Goal: Transaction & Acquisition: Book appointment/travel/reservation

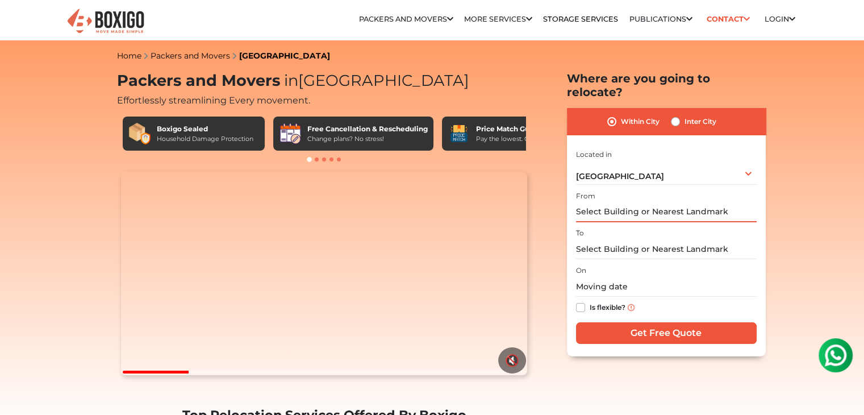
click at [651, 202] on input "text" at bounding box center [666, 212] width 181 height 20
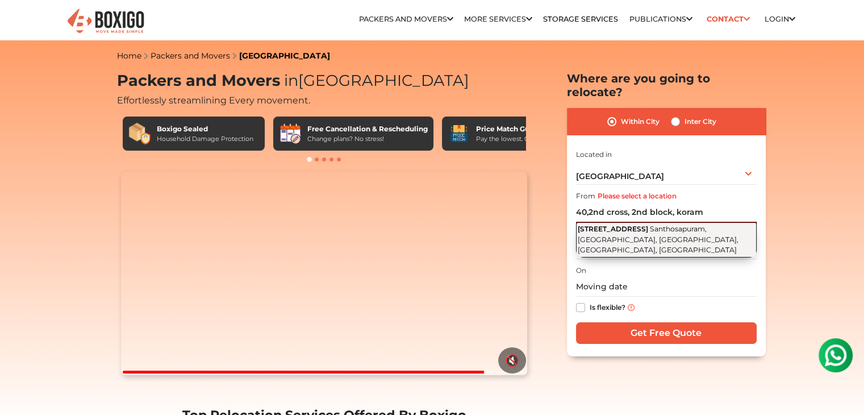
click at [657, 224] on span "Santhosapuram, [GEOGRAPHIC_DATA], [GEOGRAPHIC_DATA], [GEOGRAPHIC_DATA], [GEOGRA…" at bounding box center [658, 239] width 161 height 30
type input "[STREET_ADDRESS]"
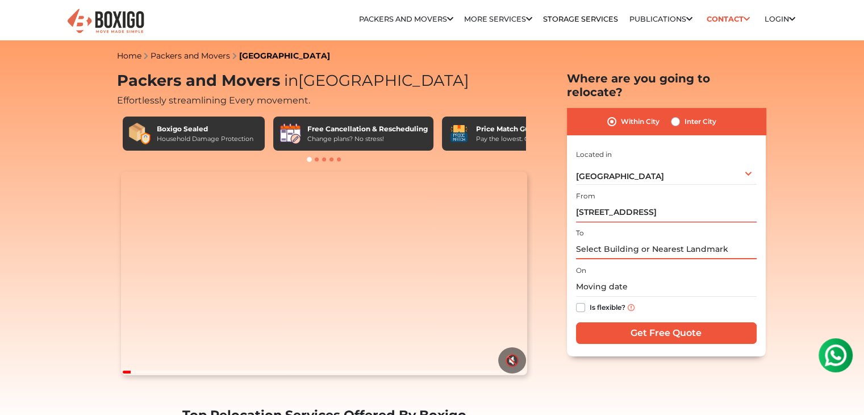
click at [611, 239] on input "text" at bounding box center [666, 249] width 181 height 20
type input "4"
type input "a"
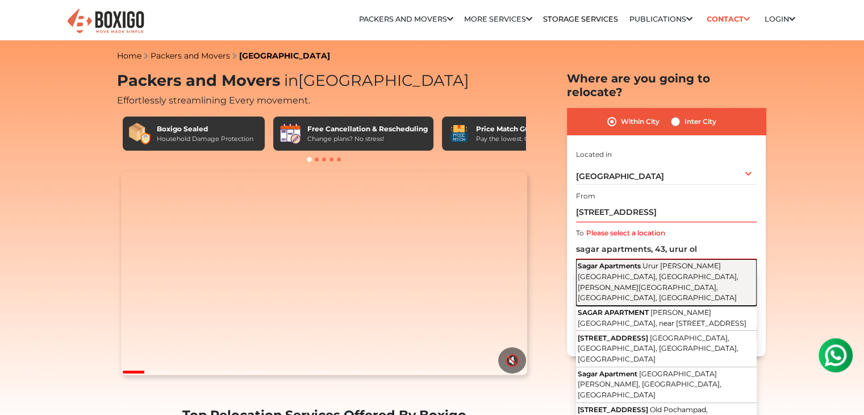
click at [619, 261] on span "Urur [PERSON_NAME][GEOGRAPHIC_DATA], [GEOGRAPHIC_DATA], [PERSON_NAME][GEOGRAPHI…" at bounding box center [658, 281] width 161 height 40
type input "Sagar Apartments, [STREET_ADDRESS][PERSON_NAME][PERSON_NAME]"
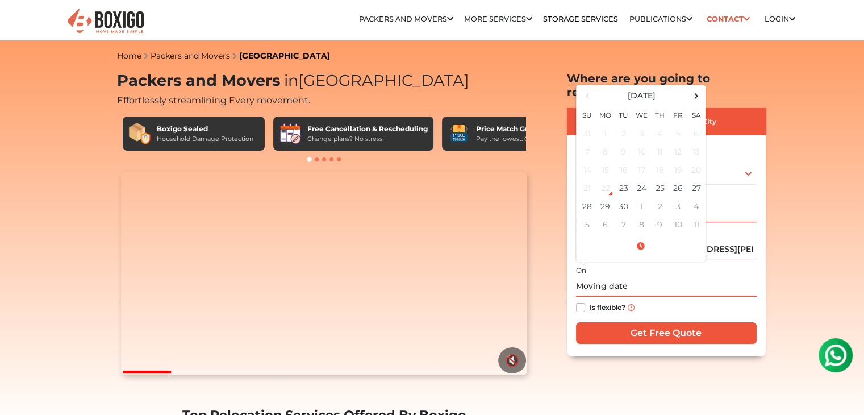
click at [609, 279] on input "text" at bounding box center [666, 287] width 181 height 20
click at [611, 197] on td "29" at bounding box center [606, 206] width 18 height 18
click at [641, 277] on input "[DATE] 12:00 AM" at bounding box center [666, 287] width 181 height 20
click at [670, 277] on input "[DATE] 12:00 AM" at bounding box center [666, 287] width 181 height 20
type input "[DATE] 12:00 PM"
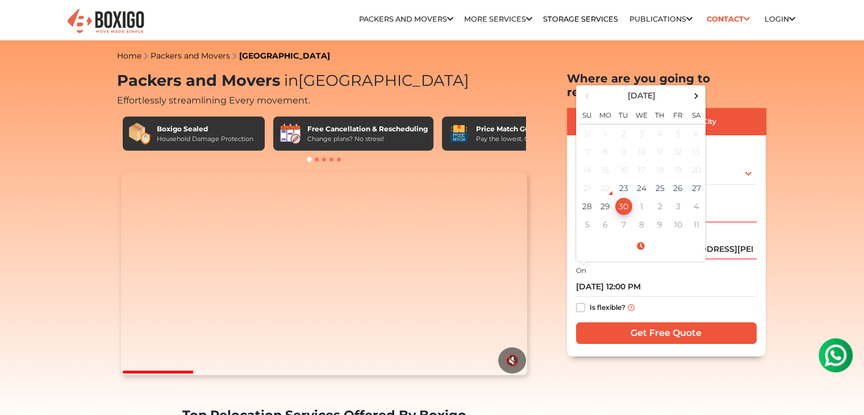
click at [675, 297] on div "Is flexible?" at bounding box center [666, 308] width 181 height 22
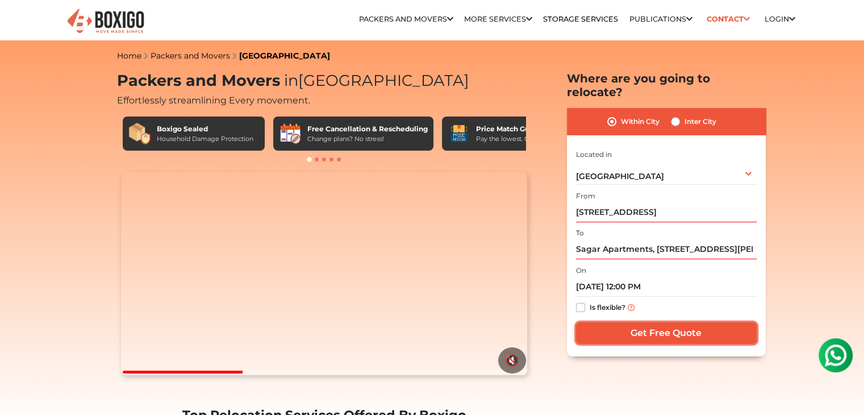
click at [659, 322] on input "Get Free Quote" at bounding box center [666, 333] width 181 height 22
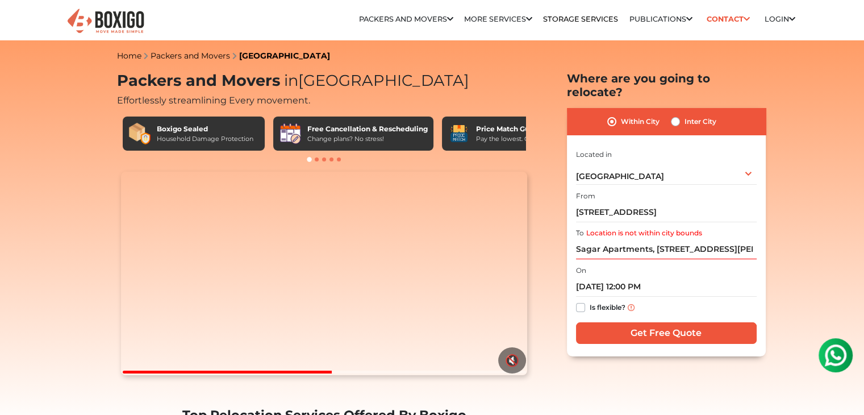
click at [685, 115] on label "Inter City" at bounding box center [701, 122] width 32 height 14
click at [676, 115] on input "Inter City" at bounding box center [675, 120] width 9 height 11
radio input "true"
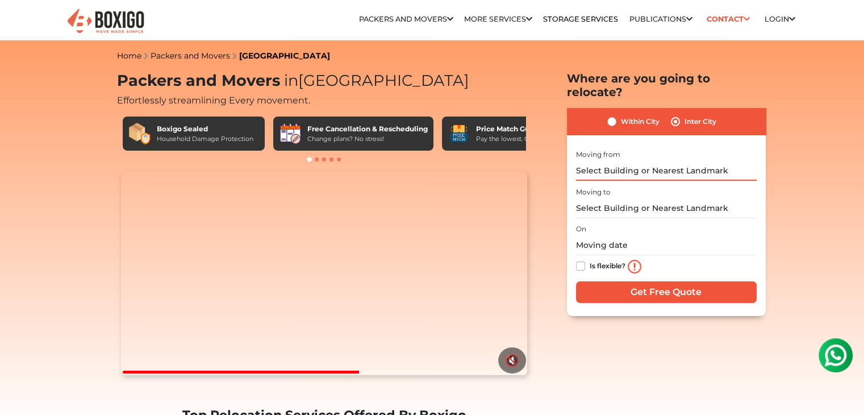
click at [651, 161] on input "text" at bounding box center [666, 171] width 181 height 20
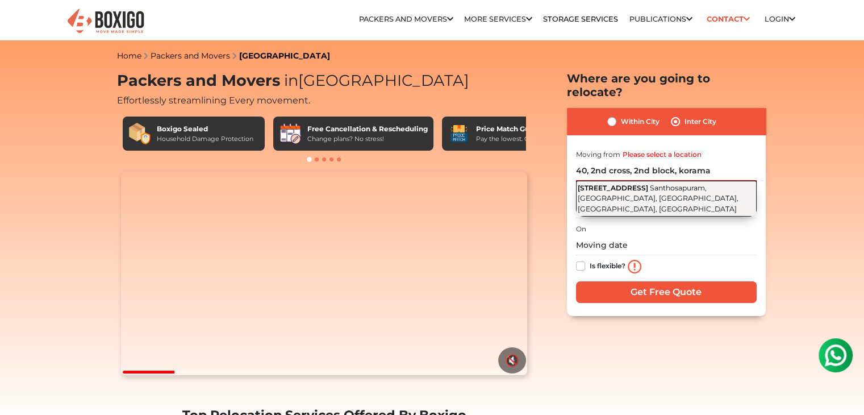
click at [655, 184] on span "Santhosapuram, [GEOGRAPHIC_DATA], [GEOGRAPHIC_DATA], [GEOGRAPHIC_DATA], [GEOGRA…" at bounding box center [658, 199] width 161 height 30
type input "[STREET_ADDRESS]"
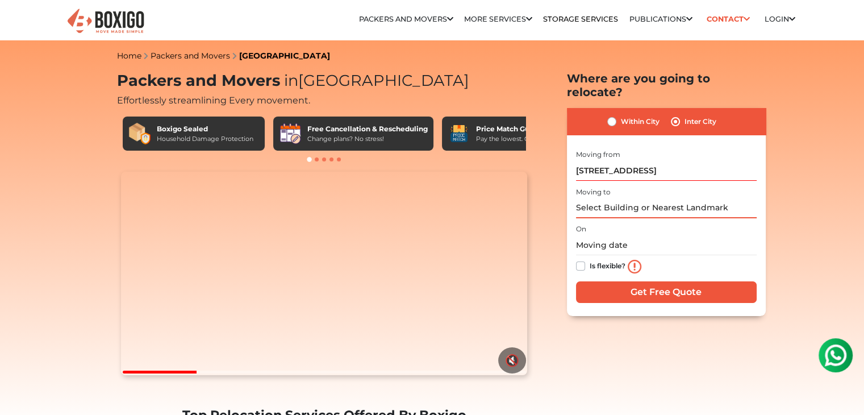
click at [623, 198] on input "text" at bounding box center [666, 208] width 181 height 20
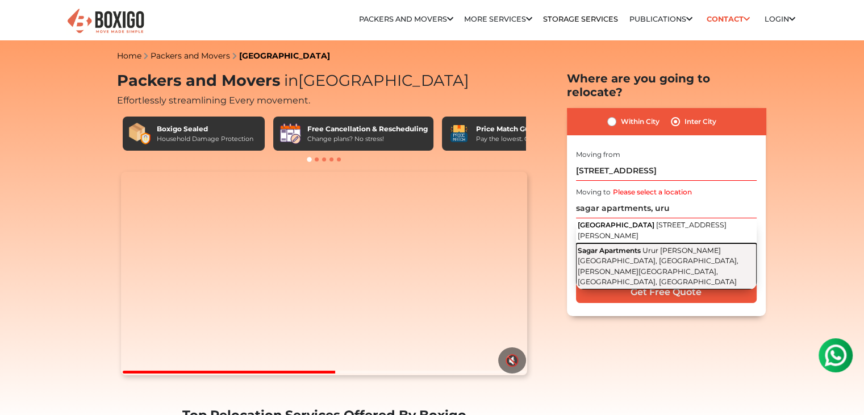
click at [632, 246] on span "Urur [PERSON_NAME][GEOGRAPHIC_DATA], [GEOGRAPHIC_DATA], [PERSON_NAME][GEOGRAPHI…" at bounding box center [658, 266] width 161 height 40
type input "Sagar Apartments, [STREET_ADDRESS][PERSON_NAME][PERSON_NAME]"
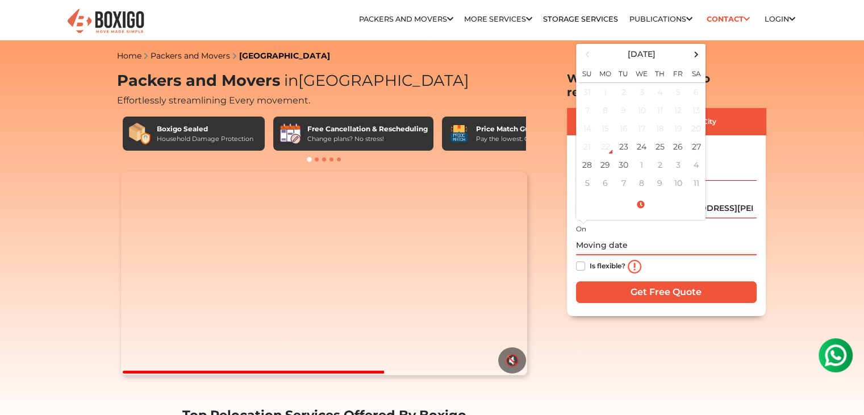
click at [586, 235] on input "text" at bounding box center [666, 245] width 181 height 20
click at [607, 156] on td "29" at bounding box center [606, 165] width 18 height 18
type input "[DATE] 12:00 PM"
click at [672, 265] on div "I am shifting my 1 BHK 2 BHK 3 BHK 3 + BHK FEW ITEMS FEW ITEMS 1 BHK 2 BHK 3 BH…" at bounding box center [666, 226] width 181 height 159
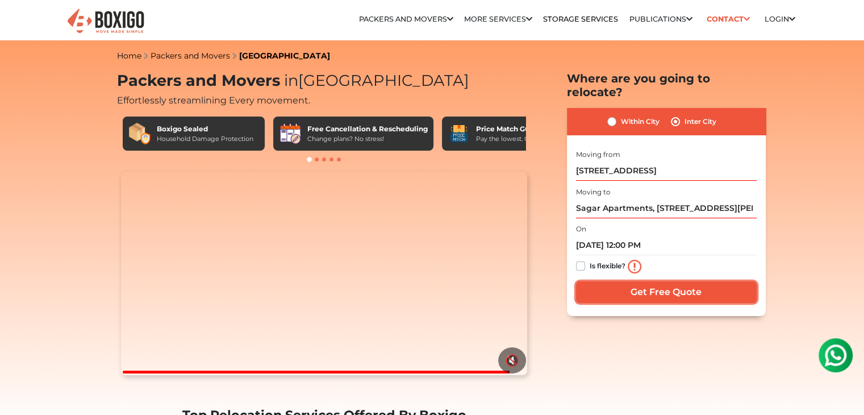
click at [627, 281] on input "Get Free Quote" at bounding box center [666, 292] width 181 height 22
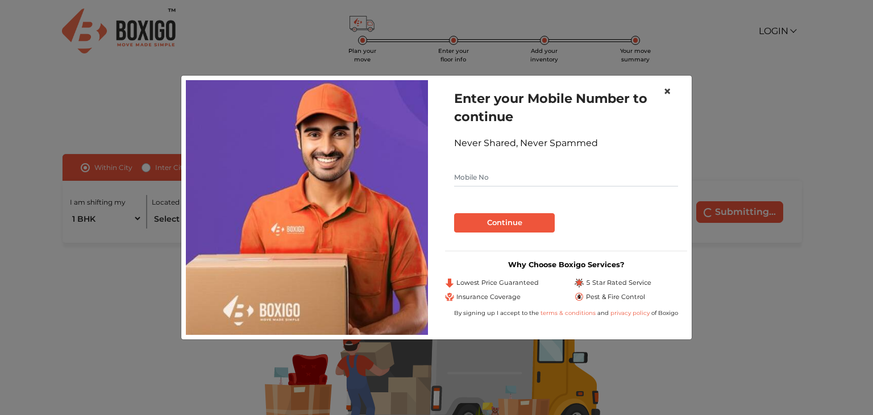
click at [671, 91] on span "×" at bounding box center [667, 91] width 8 height 16
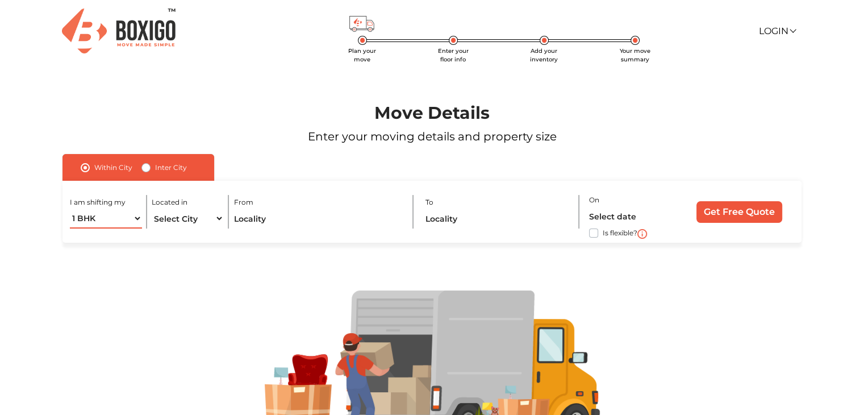
click at [139, 219] on select "1 BHK 2 BHK 3 BHK 3 + BHK FEW ITEMS" at bounding box center [106, 219] width 72 height 20
select select "FEW ITEMS"
click at [70, 209] on select "1 BHK 2 BHK 3 BHK 3 + BHK FEW ITEMS" at bounding box center [106, 219] width 72 height 20
click at [191, 222] on select "Select City Bangalore Bengaluru Bhopal Bhubaneswar Chennai Coimbatore Cuttack D…" at bounding box center [188, 219] width 72 height 20
select select "[GEOGRAPHIC_DATA]"
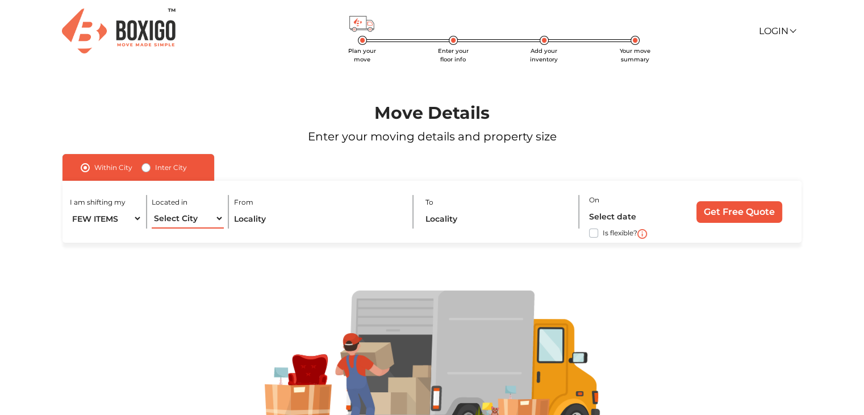
click at [152, 209] on select "Select City Bangalore Bengaluru Bhopal Bhubaneswar Chennai Coimbatore Cuttack D…" at bounding box center [188, 219] width 72 height 20
click at [281, 213] on input "text" at bounding box center [318, 219] width 169 height 20
click at [464, 220] on input "text" at bounding box center [497, 219] width 145 height 20
click at [317, 218] on input "text" at bounding box center [318, 219] width 169 height 20
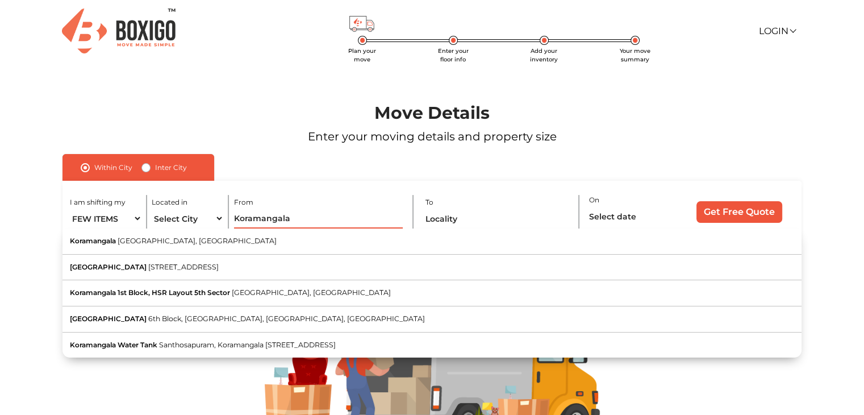
click at [234, 219] on input "Koramangala" at bounding box center [318, 219] width 169 height 20
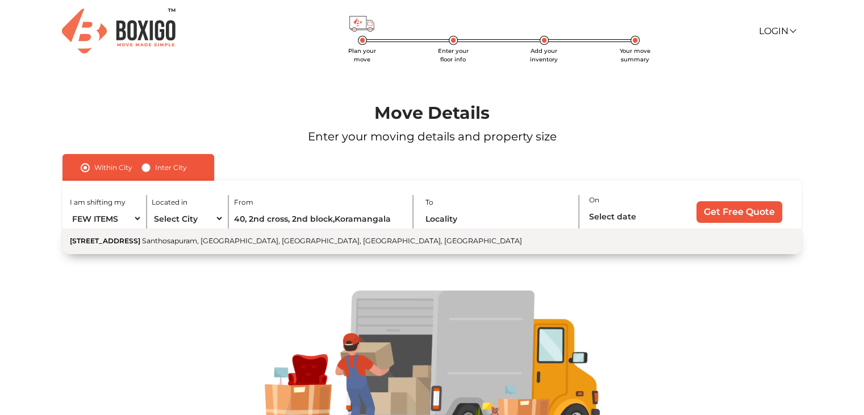
click at [223, 251] on button "40, 2nd Cross Road Santhosapuram, 2nd Block Koramangala, Koramangala, Bengaluru…" at bounding box center [432, 241] width 739 height 26
type input "[STREET_ADDRESS]"
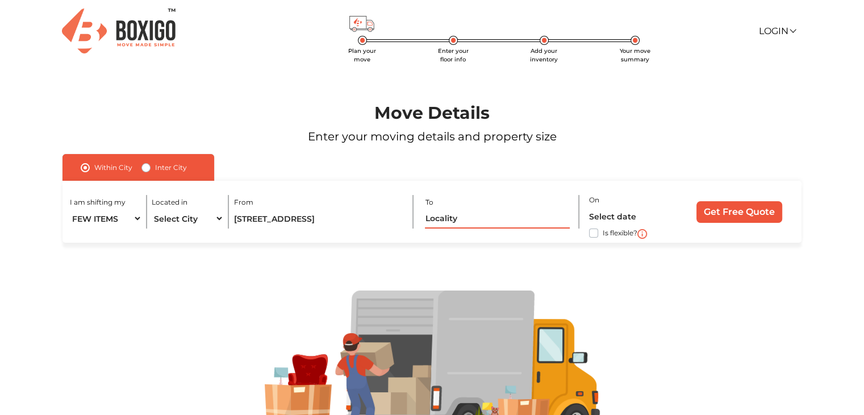
click at [450, 220] on input "text" at bounding box center [497, 219] width 145 height 20
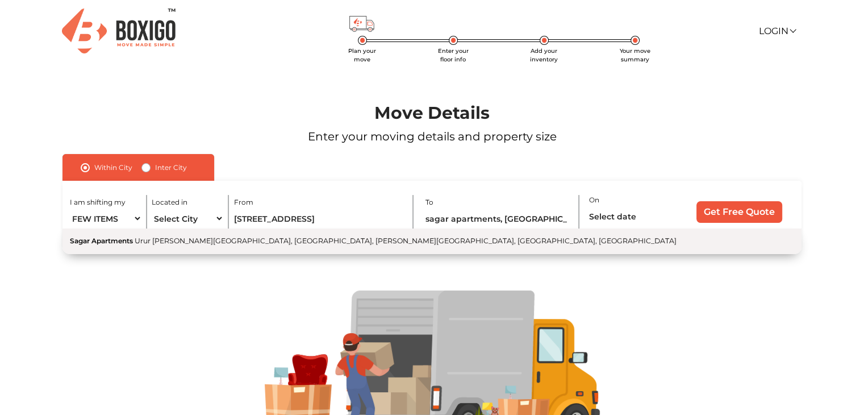
click at [339, 245] on span "Urur [PERSON_NAME][GEOGRAPHIC_DATA], [GEOGRAPHIC_DATA], [PERSON_NAME][GEOGRAPHI…" at bounding box center [406, 240] width 542 height 9
type input "Sagar Apartments, [STREET_ADDRESS][PERSON_NAME][PERSON_NAME]"
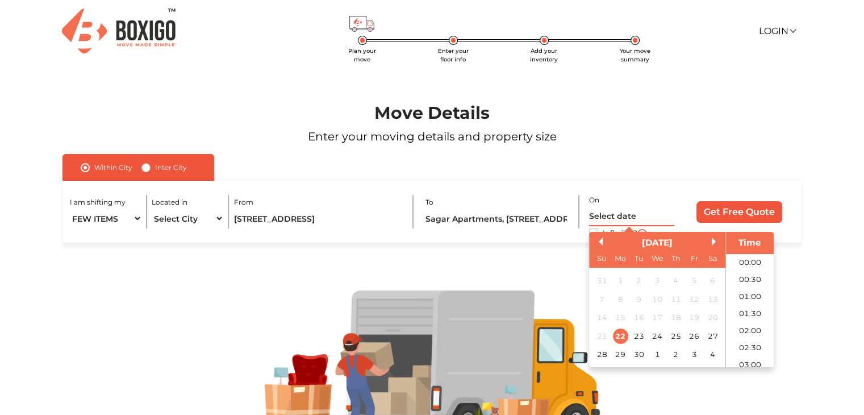
scroll to position [599, 0]
click at [630, 219] on input "text" at bounding box center [631, 216] width 85 height 20
click at [621, 360] on div "29" at bounding box center [620, 354] width 15 height 15
click at [673, 218] on input "29/09/2025 12:00 AM" at bounding box center [631, 216] width 85 height 20
type input "29/09/2025 12:00 PM"
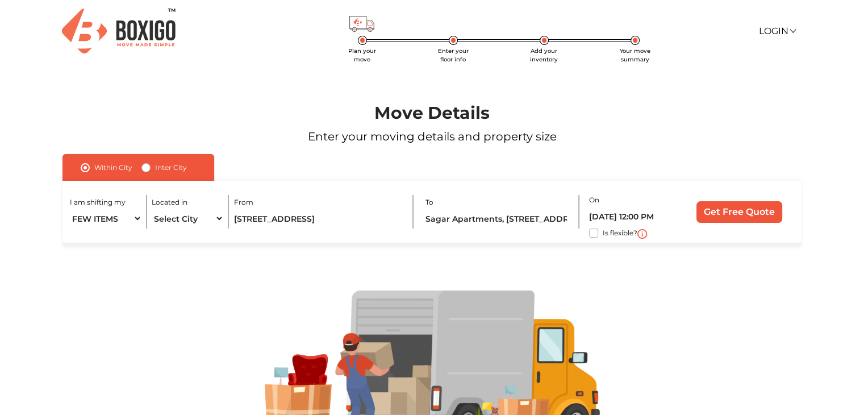
click at [802, 302] on div at bounding box center [432, 366] width 795 height 153
click at [732, 214] on input "Get Free Quote" at bounding box center [740, 212] width 86 height 22
click at [463, 217] on input "Sagar Apartments, [STREET_ADDRESS][PERSON_NAME][PERSON_NAME]" at bounding box center [497, 219] width 145 height 20
click at [448, 218] on input "Sagar Apartments, [STREET_ADDRESS][PERSON_NAME][PERSON_NAME]" at bounding box center [497, 219] width 145 height 20
click at [157, 169] on label "Inter City" at bounding box center [171, 168] width 32 height 14
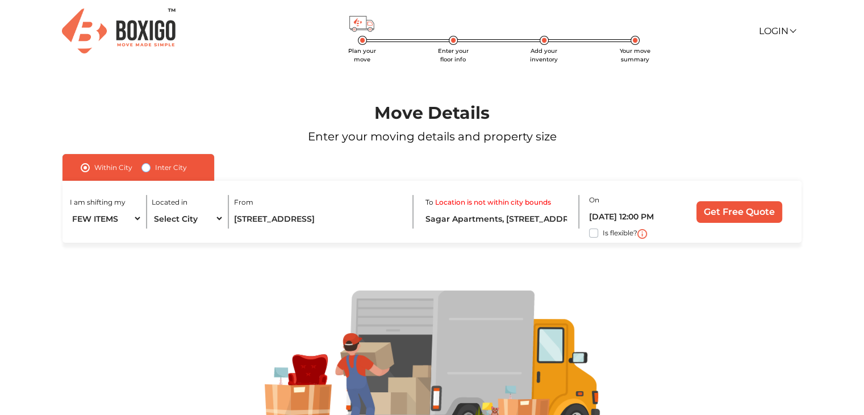
click at [151, 169] on input "Inter City" at bounding box center [145, 166] width 9 height 11
radio input "true"
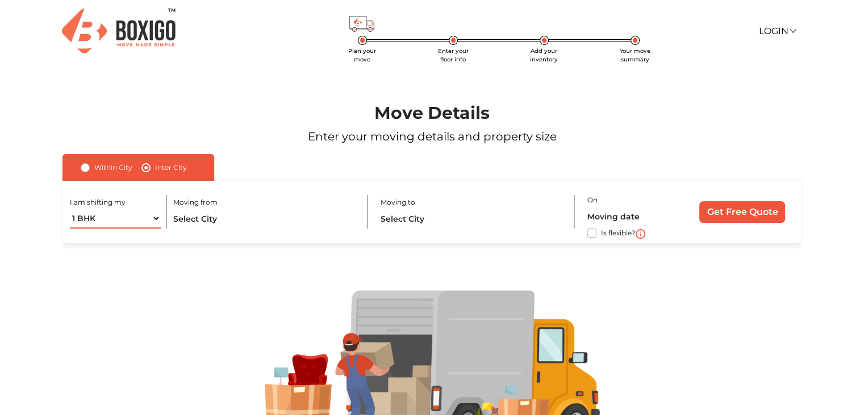
click at [130, 220] on select "1 BHK 2 BHK 3 BHK 3 + BHK FEW ITEMS" at bounding box center [115, 219] width 91 height 20
select select "FEW ITEMS"
click at [70, 209] on select "1 BHK 2 BHK 3 BHK 3 + BHK FEW ITEMS" at bounding box center [115, 219] width 91 height 20
click at [250, 219] on input "text" at bounding box center [264, 219] width 183 height 20
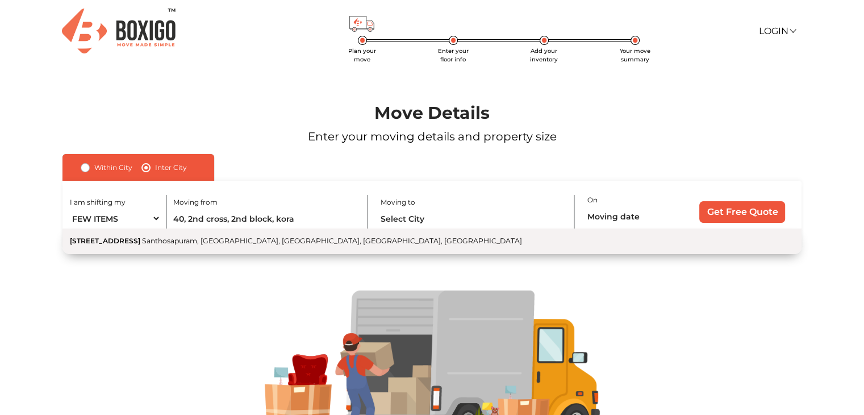
click at [384, 239] on span "Santhosapuram, [GEOGRAPHIC_DATA], [GEOGRAPHIC_DATA], [GEOGRAPHIC_DATA], [GEOGRA…" at bounding box center [332, 240] width 380 height 9
type input "[STREET_ADDRESS]"
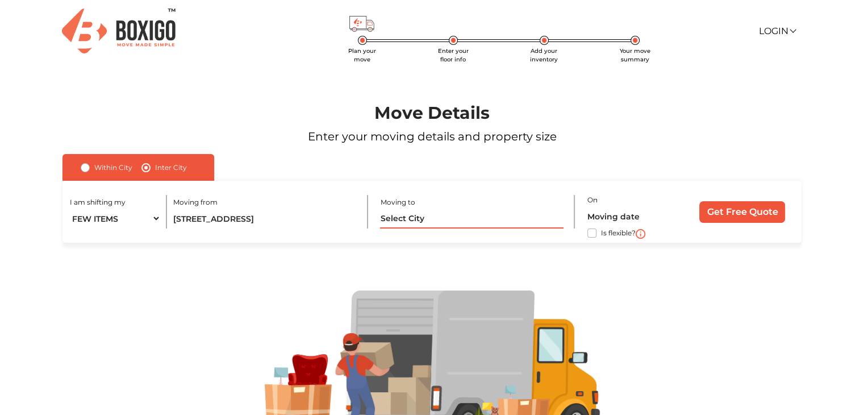
click at [398, 216] on input "text" at bounding box center [471, 219] width 183 height 20
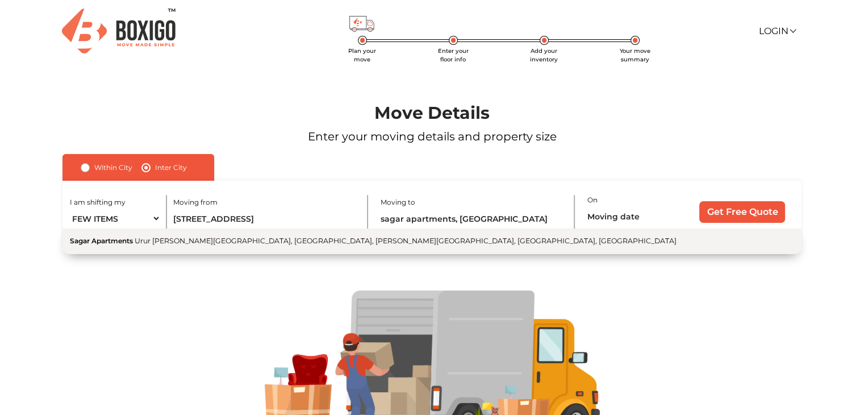
click at [326, 242] on span "Urur [PERSON_NAME][GEOGRAPHIC_DATA], [GEOGRAPHIC_DATA], [PERSON_NAME][GEOGRAPHI…" at bounding box center [406, 240] width 542 height 9
type input "Sagar Apartments, [STREET_ADDRESS][PERSON_NAME][PERSON_NAME]"
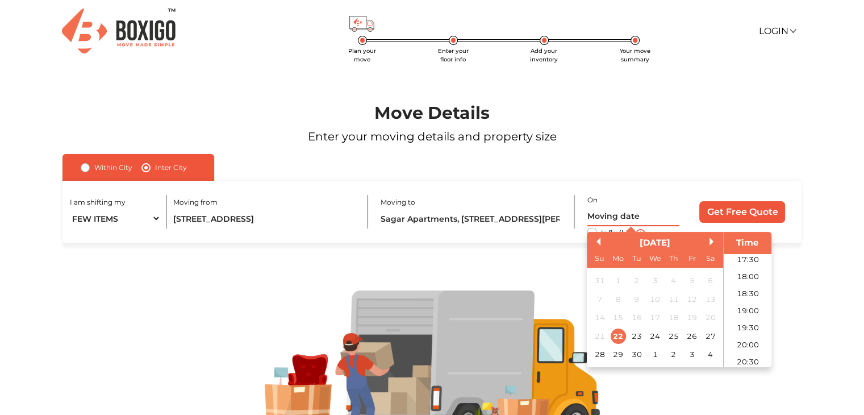
click at [613, 216] on input "text" at bounding box center [634, 216] width 92 height 20
click at [617, 357] on div "29" at bounding box center [618, 354] width 15 height 15
click at [679, 217] on input "29/09/2025 12:00 AM" at bounding box center [634, 216] width 92 height 20
type input "29/09/2025 12:00 PM"
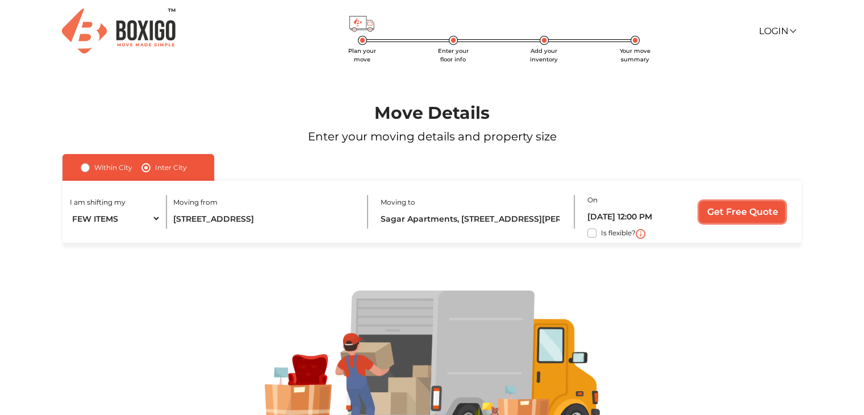
click at [714, 207] on input "Get Free Quote" at bounding box center [743, 212] width 86 height 22
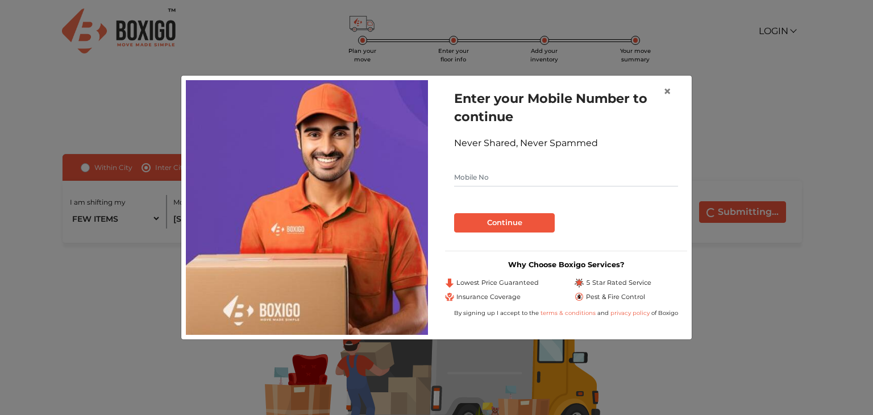
click at [518, 184] on input "text" at bounding box center [566, 177] width 224 height 18
type input "9535804600"
click at [525, 226] on button "Continue" at bounding box center [504, 222] width 101 height 19
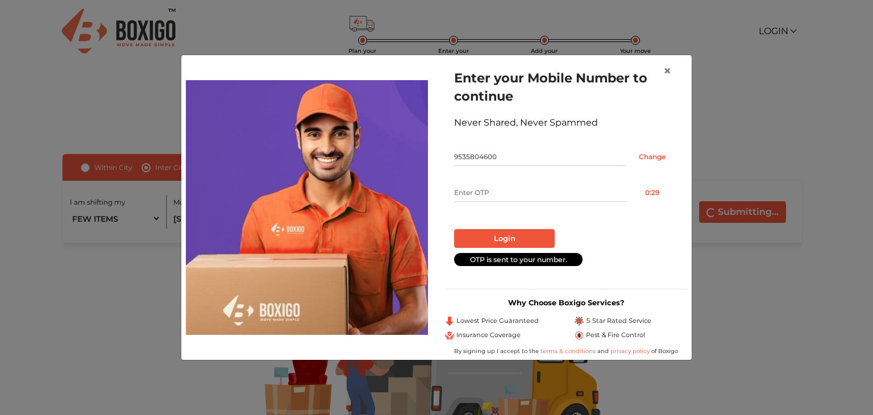
click at [535, 193] on input "text" at bounding box center [540, 193] width 172 height 18
type input "6624"
click at [520, 238] on button "Login" at bounding box center [504, 238] width 101 height 19
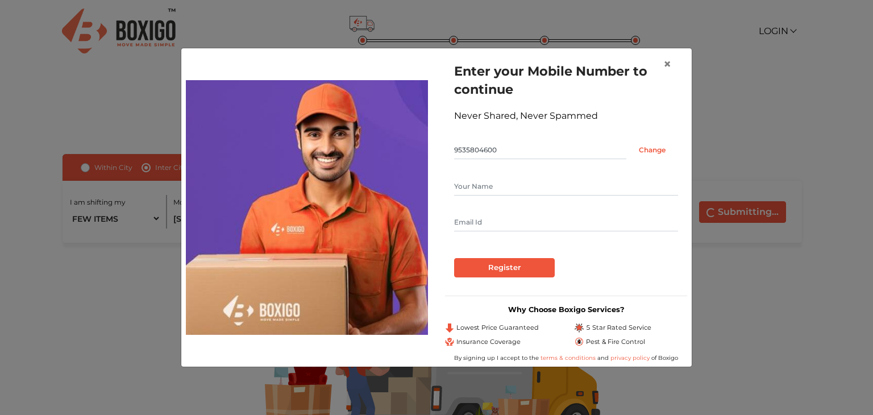
click at [503, 191] on input "text" at bounding box center [566, 186] width 224 height 18
type input "Arun Manohar IRT"
click at [501, 227] on input "text" at bounding box center [566, 222] width 224 height 18
type input "arun.manohar@wri.org"
click at [511, 265] on input "Register" at bounding box center [504, 267] width 101 height 19
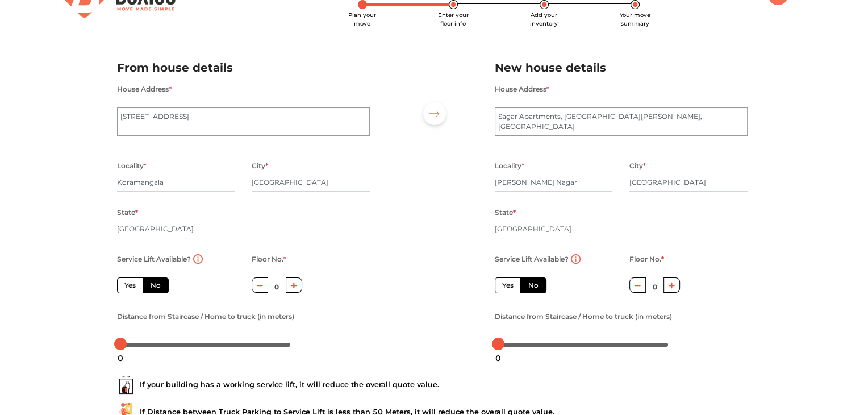
scroll to position [40, 0]
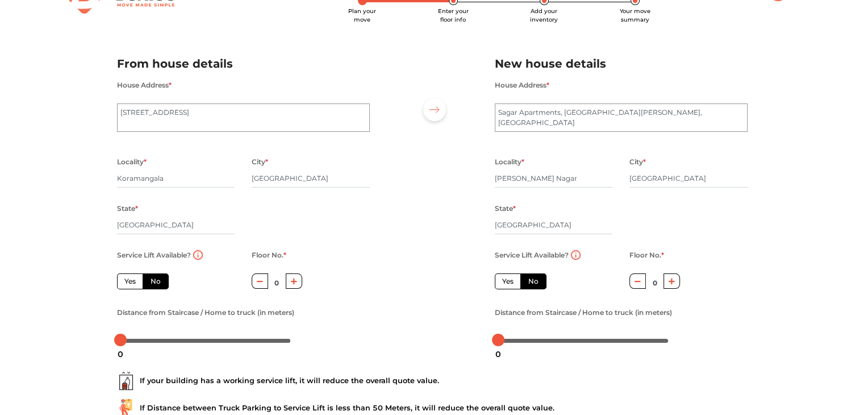
click at [291, 281] on icon "button" at bounding box center [294, 281] width 6 height 7
type input "1"
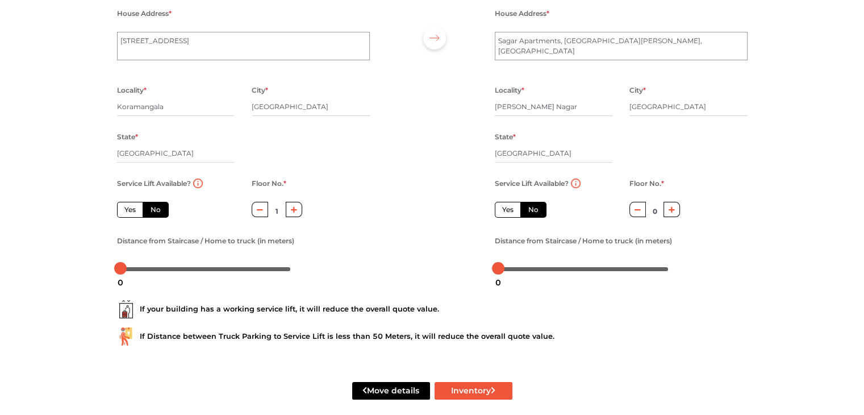
scroll to position [113, 0]
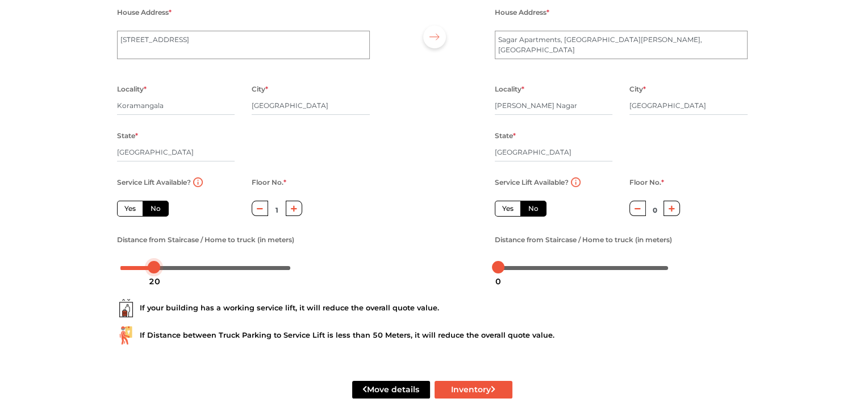
drag, startPoint x: 120, startPoint y: 270, endPoint x: 155, endPoint y: 268, distance: 34.7
click at [155, 268] on div at bounding box center [154, 267] width 13 height 13
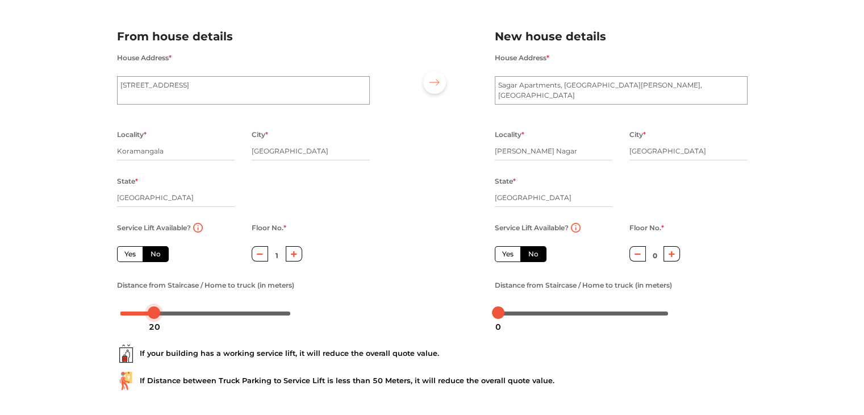
scroll to position [68, 0]
click at [669, 257] on icon "button" at bounding box center [672, 253] width 6 height 7
type input "1"
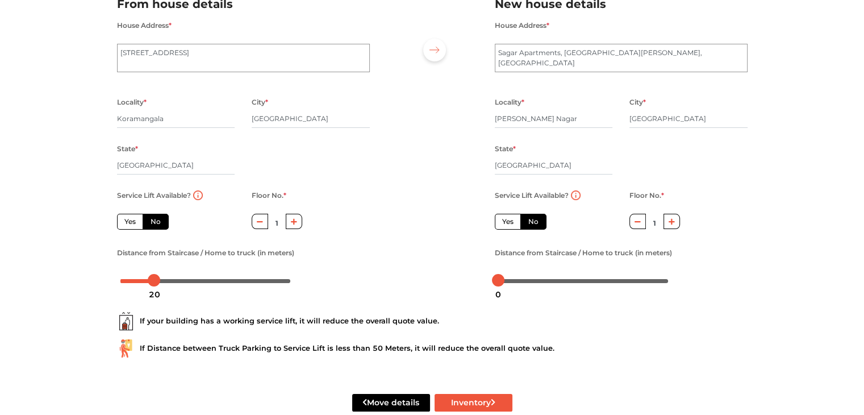
scroll to position [100, 0]
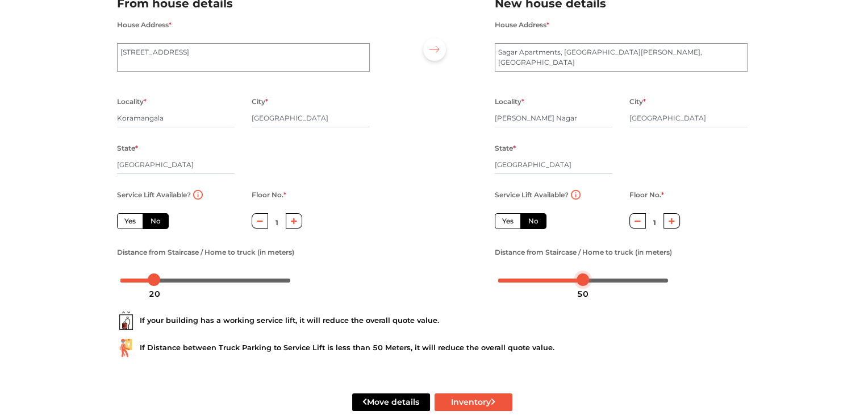
drag, startPoint x: 502, startPoint y: 282, endPoint x: 588, endPoint y: 277, distance: 85.9
click at [588, 277] on div at bounding box center [583, 279] width 13 height 13
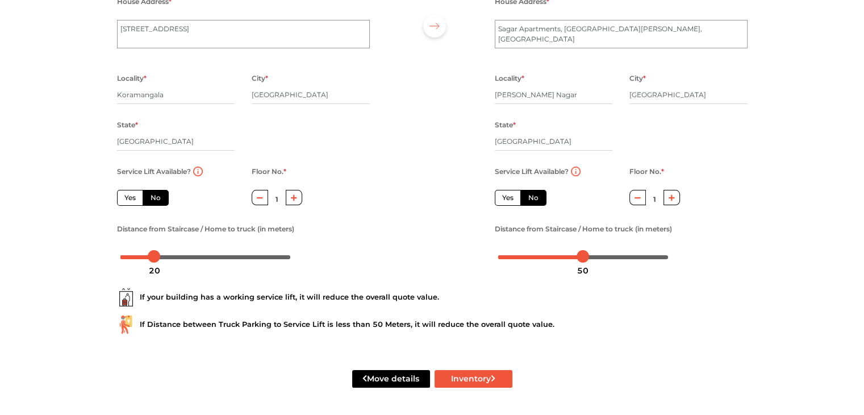
click at [803, 82] on div "Plan your move Enter your floor info Add your inventory Your move summary My Mo…" at bounding box center [432, 146] width 864 height 538
click at [457, 382] on button "Inventory" at bounding box center [474, 379] width 78 height 18
click at [471, 375] on button "Inventory" at bounding box center [474, 379] width 78 height 18
click at [472, 378] on button "Inventory" at bounding box center [474, 379] width 78 height 18
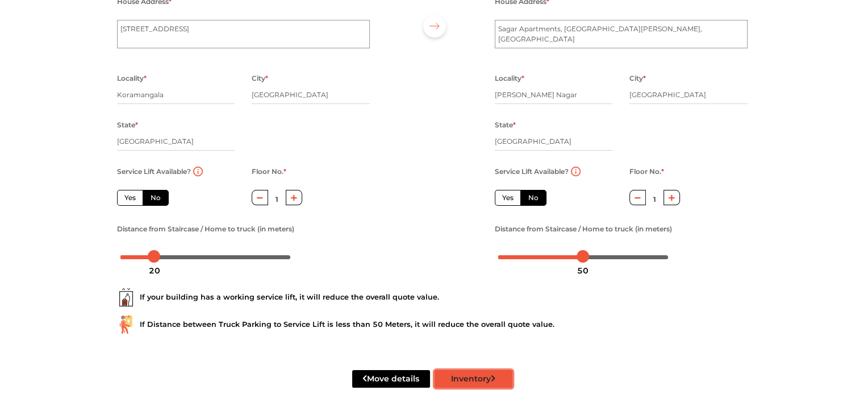
click at [464, 377] on button "Inventory" at bounding box center [474, 379] width 78 height 18
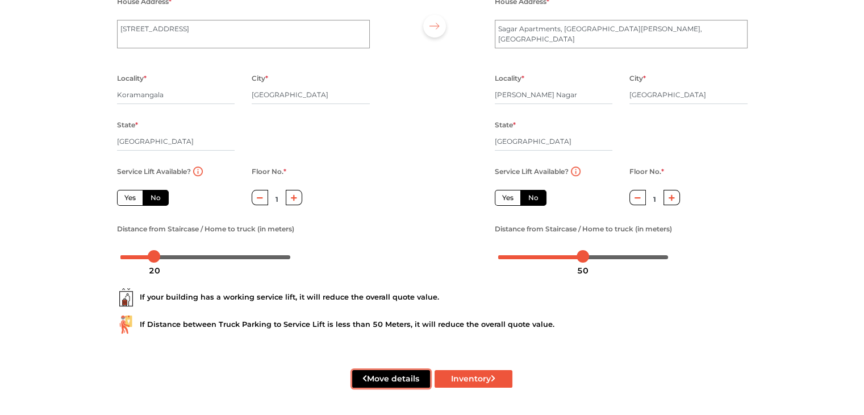
click at [411, 377] on button "Move details" at bounding box center [391, 379] width 78 height 18
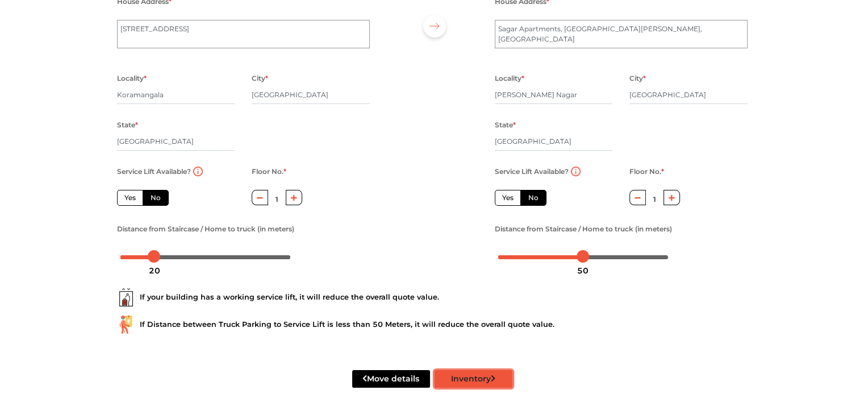
click at [459, 381] on button "Inventory" at bounding box center [474, 379] width 78 height 18
click at [480, 373] on button "Inventory" at bounding box center [474, 379] width 78 height 18
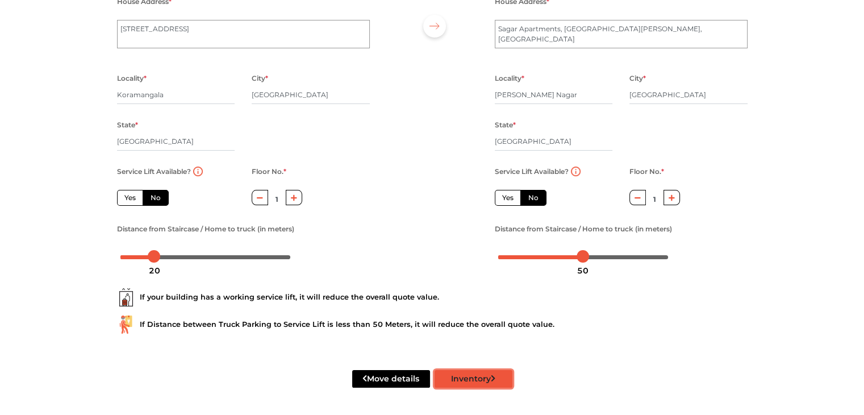
click at [470, 378] on button "Inventory" at bounding box center [474, 379] width 78 height 18
radio input "true"
click at [496, 29] on textarea "Sagar Apartments, Urur Olcott Kuppam Road, Urrur Kuppam" at bounding box center [621, 34] width 253 height 28
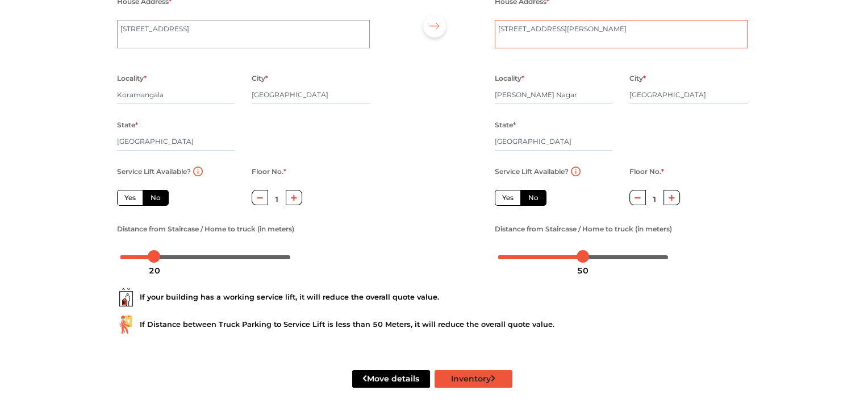
type textarea "43, F6 Sagar Apartments, Urur Olcott Kuppam Road, Urrur Kuppam"
click at [497, 378] on button "Inventory" at bounding box center [474, 379] width 78 height 18
radio input "true"
click at [132, 193] on label "Yes" at bounding box center [130, 198] width 26 height 16
click at [132, 193] on input "Yes" at bounding box center [127, 196] width 7 height 7
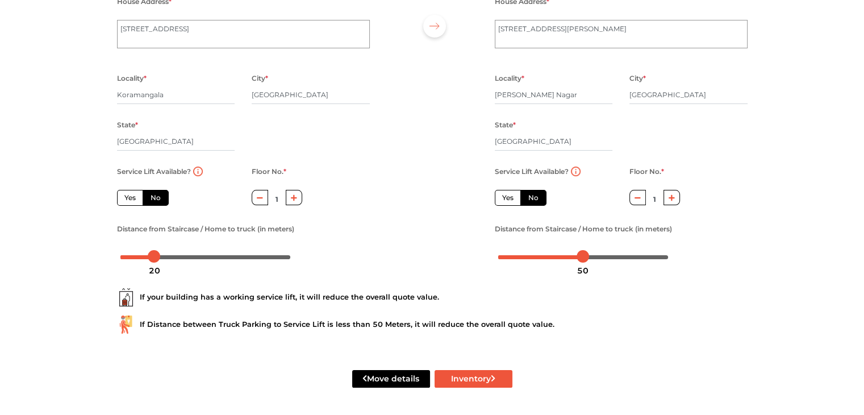
radio input "true"
type input "0"
click at [150, 194] on label "No" at bounding box center [156, 198] width 26 height 16
click at [151, 194] on input "No" at bounding box center [154, 196] width 7 height 7
radio input "true"
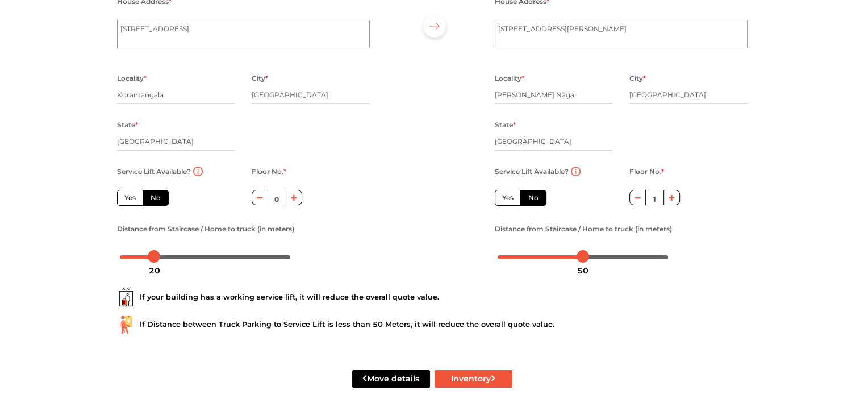
click at [293, 201] on button "button" at bounding box center [294, 197] width 16 height 15
type input "1"
click at [460, 382] on button "Inventory" at bounding box center [474, 379] width 78 height 18
click at [464, 378] on button "Inventory" at bounding box center [474, 379] width 78 height 18
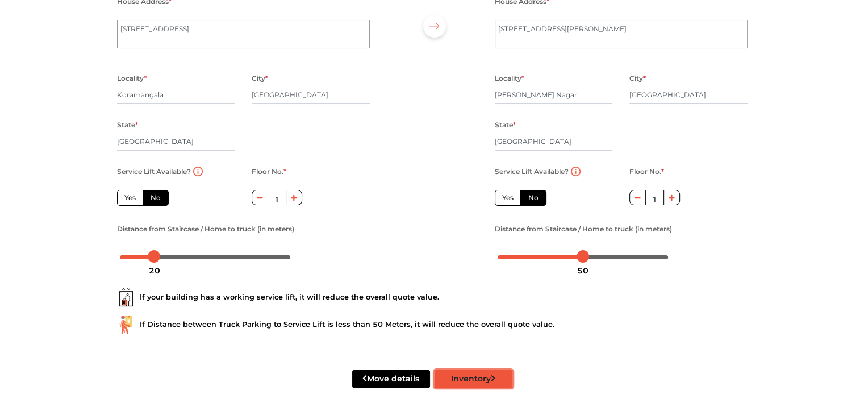
radio input "true"
click at [782, 126] on div "Plan your move Enter your floor info Add your inventory Your move summary My Mo…" at bounding box center [432, 146] width 864 height 538
click at [607, 349] on div "Move details Inventory" at bounding box center [433, 379] width 648 height 72
click at [698, 38] on textarea "Sagar Apartments, Urur Olcott Kuppam Road, Urrur Kuppam" at bounding box center [621, 34] width 253 height 28
click at [734, 27] on textarea "Sagar Apartments, Urur Olcott Kuppam Road, Urrur Kuppam" at bounding box center [621, 34] width 253 height 28
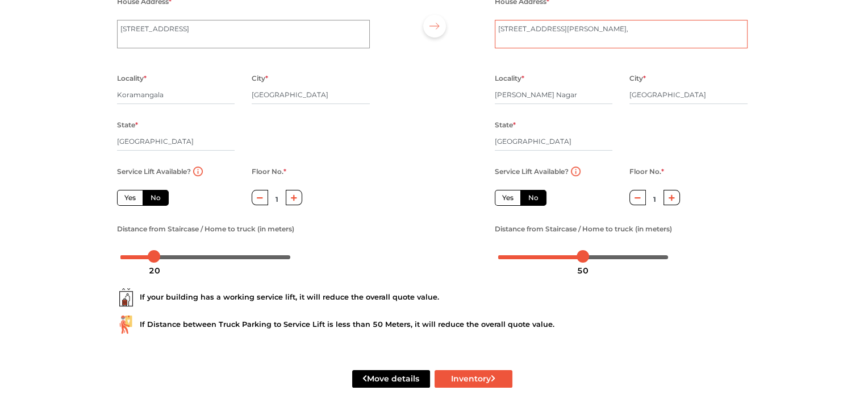
type textarea "43, F6 Sagar Apartments, Urur Olcott Kuppam Road,"
drag, startPoint x: 614, startPoint y: 391, endPoint x: 574, endPoint y: 391, distance: 39.8
click at [614, 391] on div "Move details Inventory" at bounding box center [433, 379] width 648 height 72
click at [480, 380] on button "Inventory" at bounding box center [474, 379] width 78 height 18
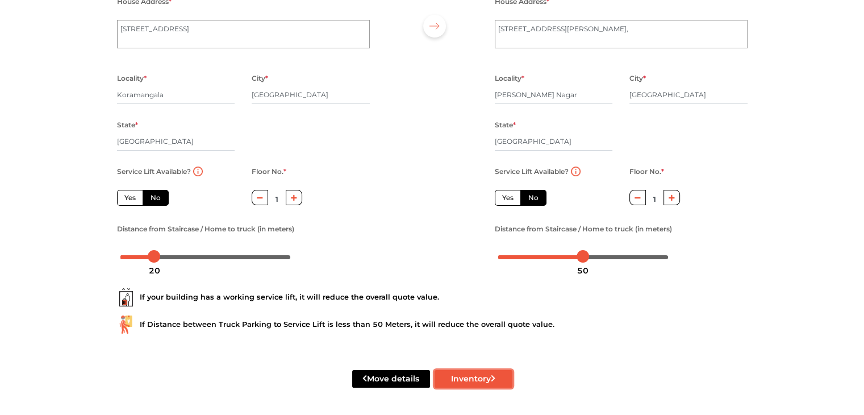
radio input "true"
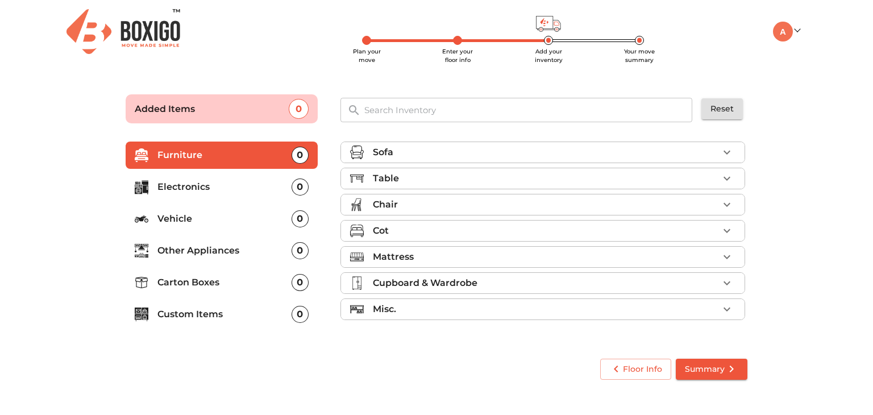
click at [298, 283] on div "0" at bounding box center [300, 282] width 17 height 17
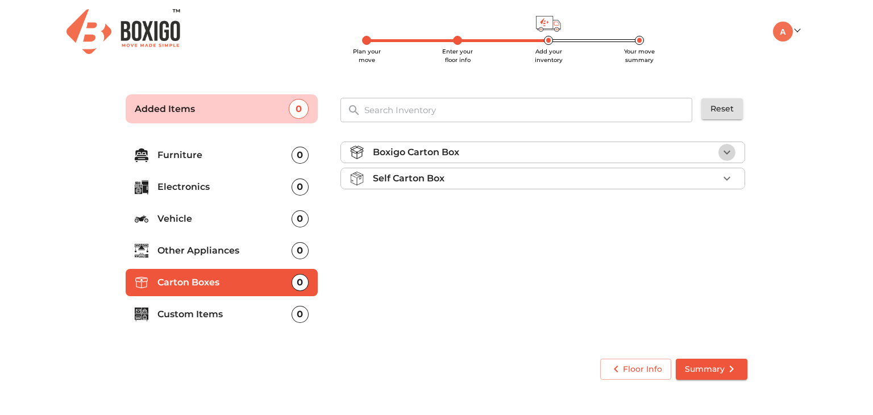
click at [726, 152] on icon "button" at bounding box center [726, 153] width 7 height 4
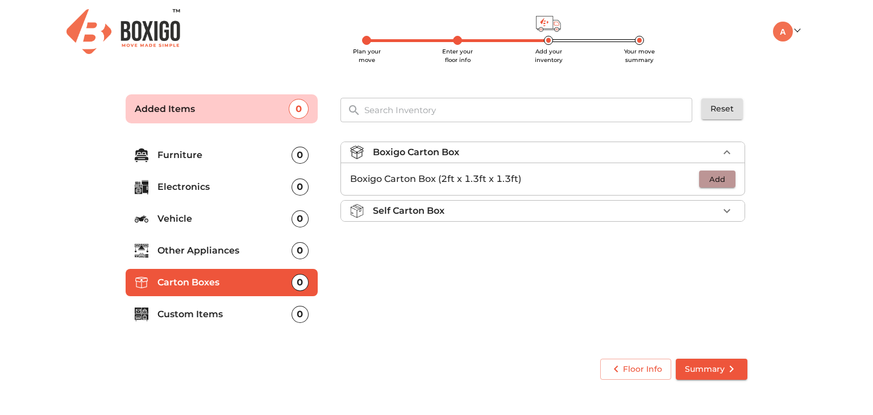
click at [706, 181] on span "Add" at bounding box center [717, 179] width 25 height 13
click at [706, 181] on p "1" at bounding box center [709, 179] width 6 height 14
click at [725, 179] on icon "button" at bounding box center [727, 179] width 8 height 8
click at [625, 250] on div "Boxigo Carton Box 3 Added Boxigo Carton Box (2ft x 1.3ft x 1.3ft) 3 Self Carton…" at bounding box center [544, 239] width 416 height 215
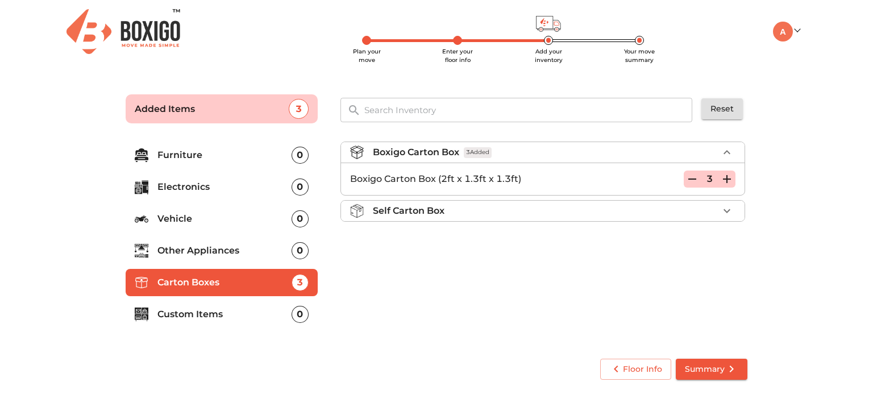
click at [298, 316] on div "0" at bounding box center [300, 314] width 17 height 17
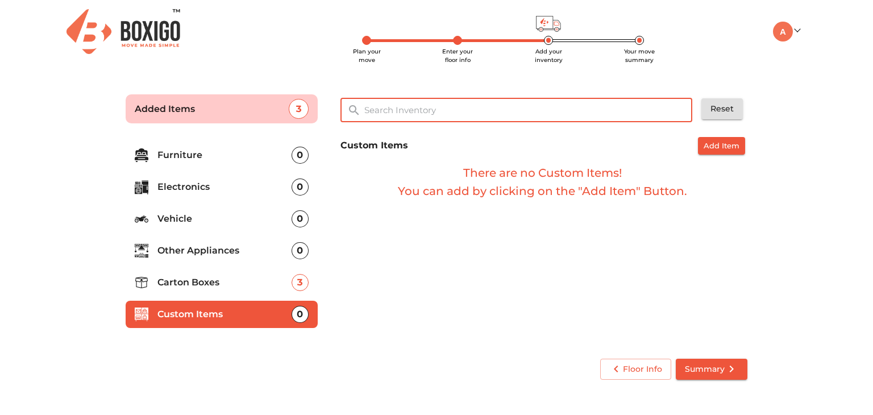
click at [597, 117] on input "text" at bounding box center [528, 110] width 343 height 24
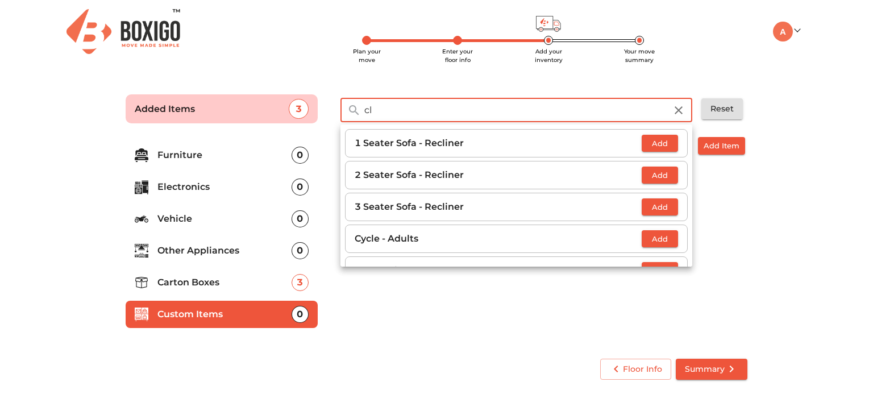
type input "c"
type input "sui"
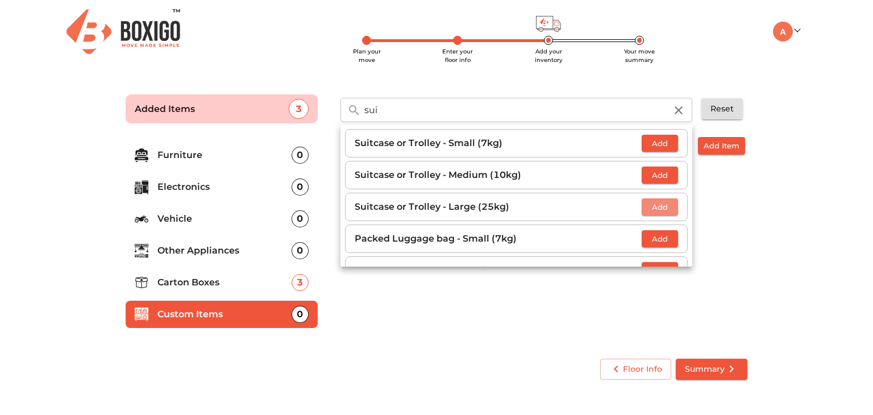
click at [648, 205] on span "Add" at bounding box center [659, 207] width 25 height 13
click at [663, 207] on icon "button" at bounding box center [670, 207] width 14 height 14
click at [711, 207] on div "Custom Items Add Item There are no Custom Items! You can add by clicking on the…" at bounding box center [544, 239] width 416 height 215
drag, startPoint x: 682, startPoint y: 107, endPoint x: 674, endPoint y: 110, distance: 8.3
click at [674, 110] on icon "button" at bounding box center [679, 110] width 14 height 14
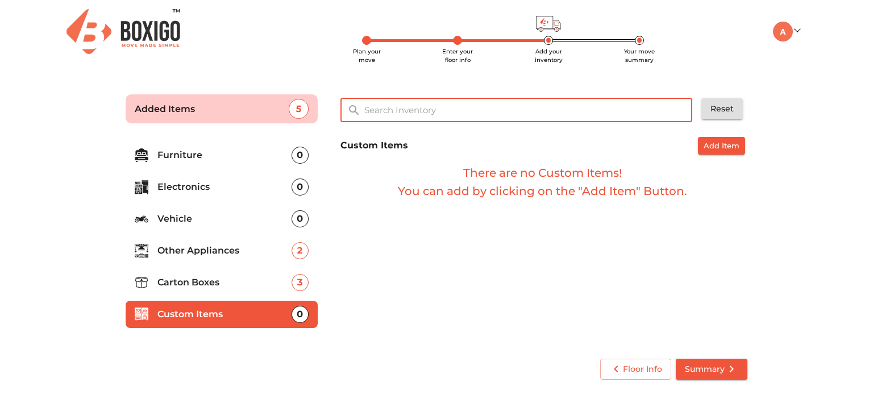
click at [674, 110] on input "text" at bounding box center [528, 110] width 343 height 24
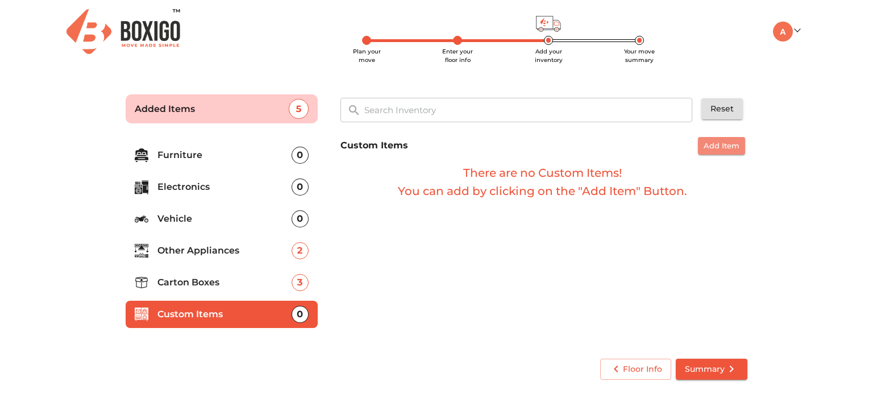
click at [718, 146] on span "Add Item" at bounding box center [721, 145] width 36 height 13
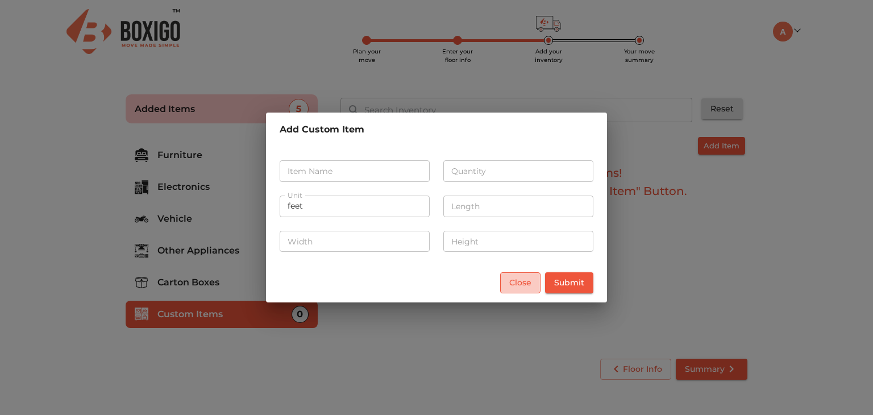
click at [528, 282] on span "Close" at bounding box center [520, 283] width 22 height 14
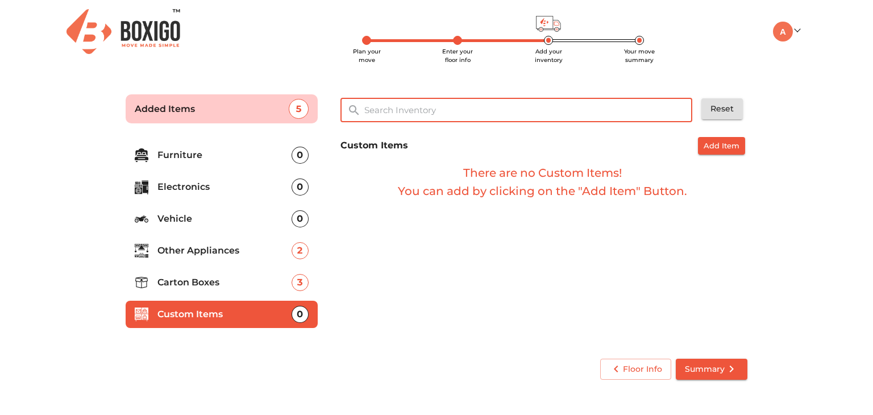
click at [493, 118] on input "text" at bounding box center [528, 110] width 343 height 24
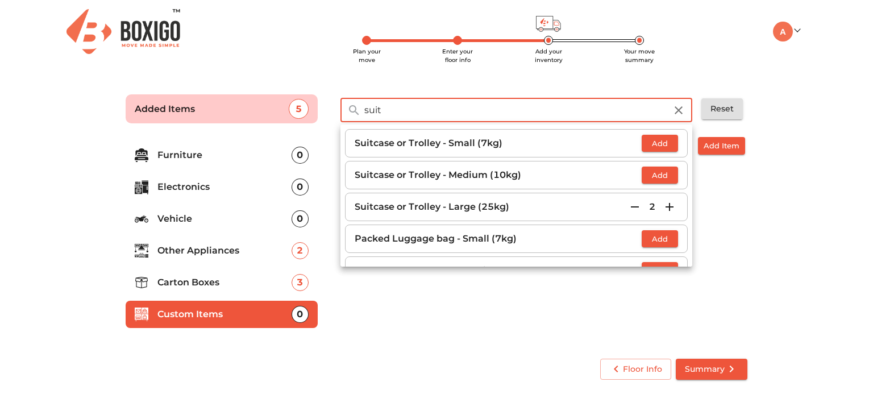
type input "suit"
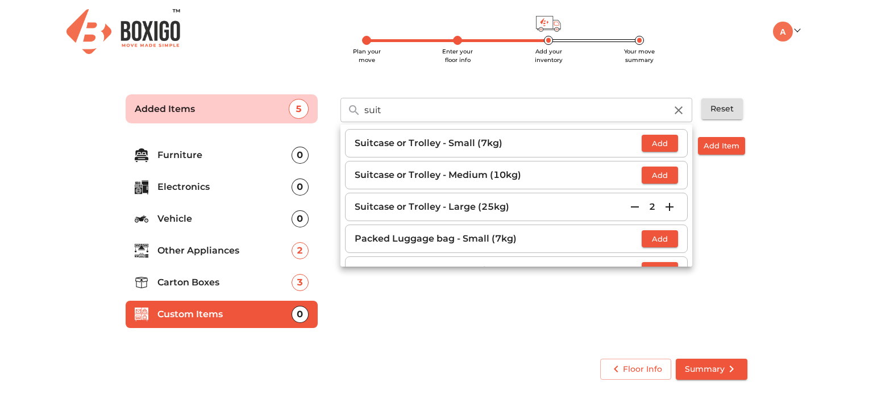
click at [550, 205] on p "Suitcase or Trolley - Large (25kg)" at bounding box center [491, 207] width 272 height 14
click at [726, 145] on span "Add Item" at bounding box center [721, 145] width 36 height 13
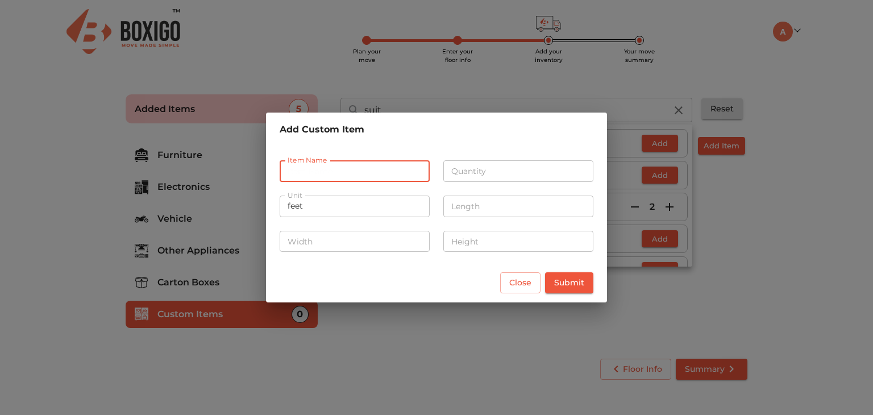
click at [373, 169] on input "text" at bounding box center [355, 171] width 150 height 22
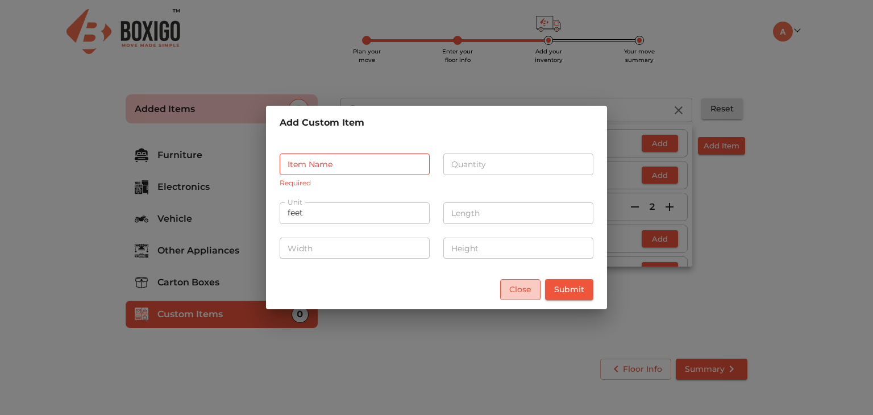
click at [514, 282] on span "Close" at bounding box center [520, 289] width 22 height 14
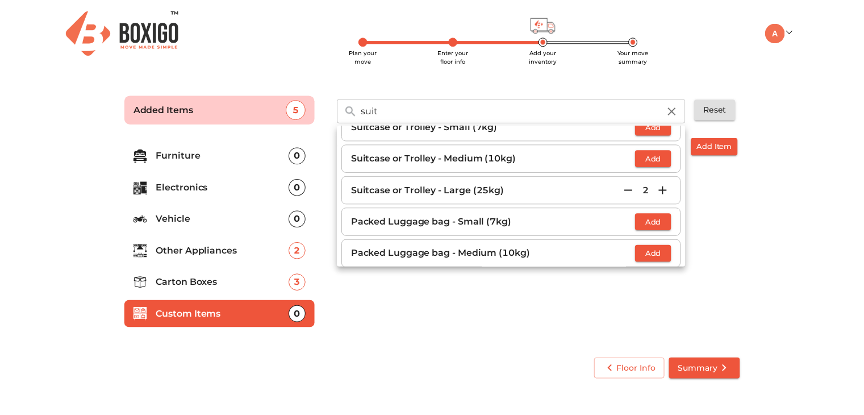
scroll to position [17, 0]
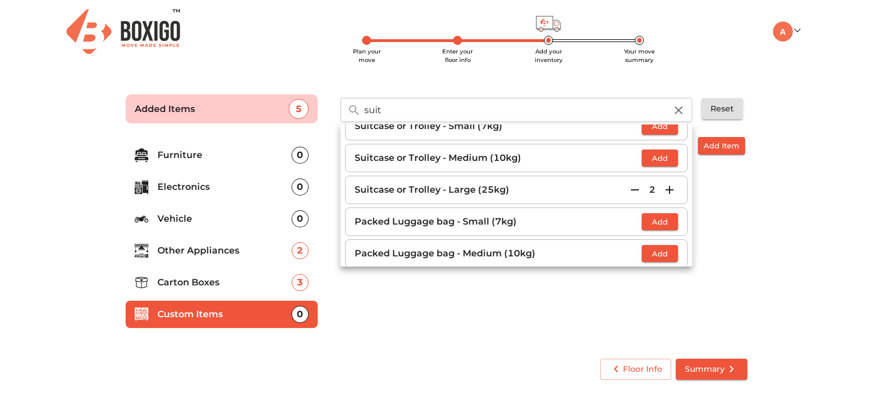
click at [736, 238] on div "Custom Items Add Item There are no Custom Items! You can add by clicking on the…" at bounding box center [544, 239] width 416 height 215
click at [675, 106] on icon "button" at bounding box center [679, 110] width 14 height 14
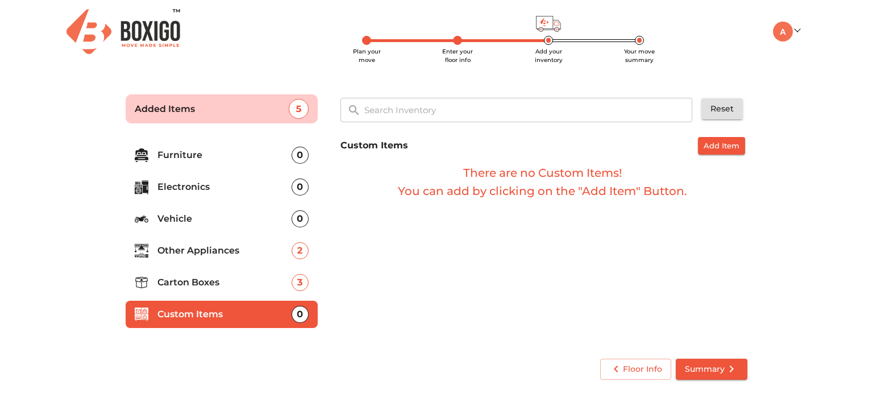
click at [298, 257] on div "2" at bounding box center [300, 250] width 17 height 17
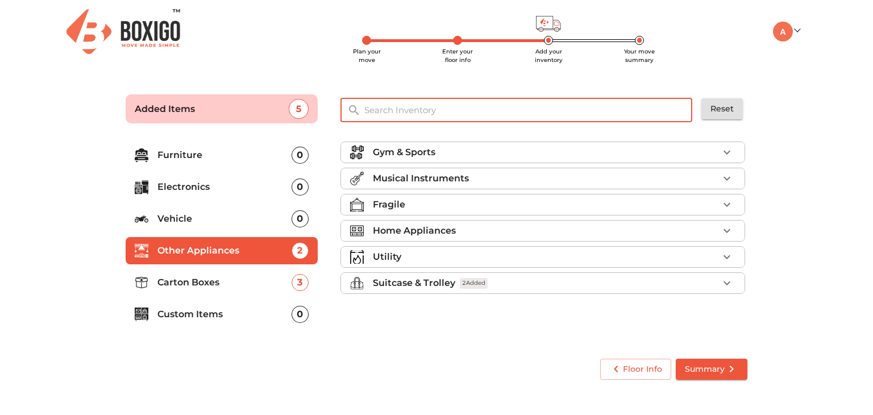
click at [457, 107] on input "text" at bounding box center [528, 110] width 343 height 24
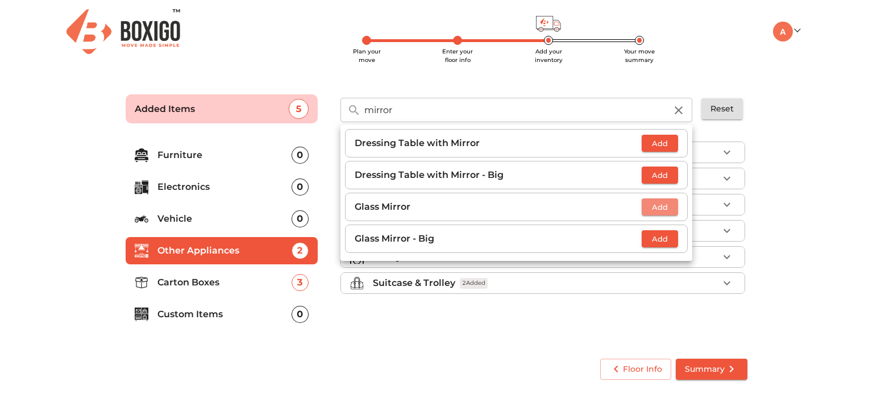
click at [652, 203] on span "Add" at bounding box center [659, 207] width 25 height 13
click at [667, 210] on icon "button" at bounding box center [670, 207] width 14 height 14
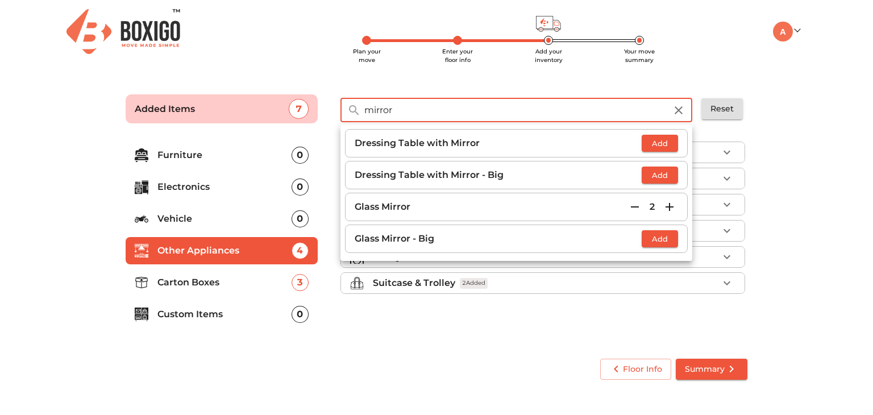
click at [487, 116] on input "mirror" at bounding box center [514, 110] width 315 height 24
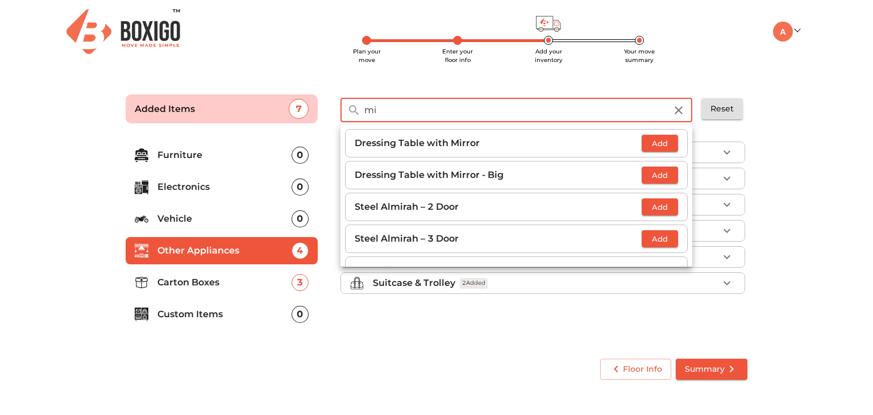
type input "m"
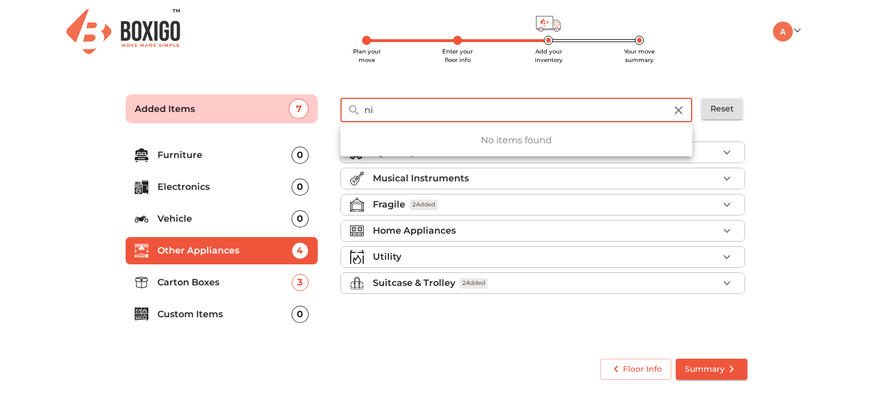
type input "n"
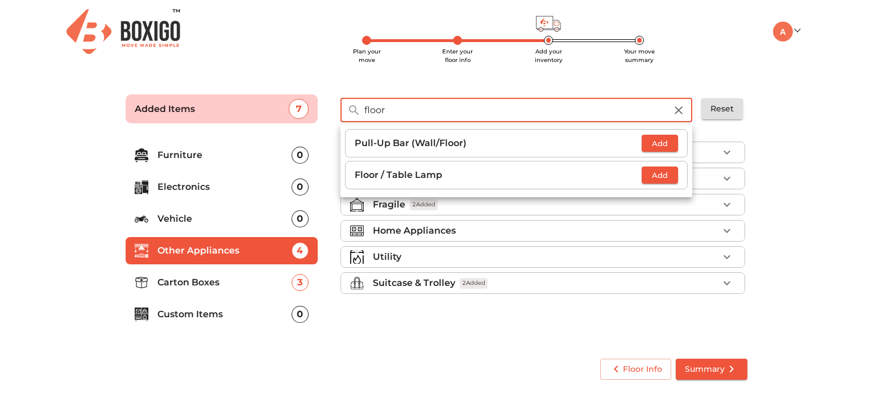
type input "floor"
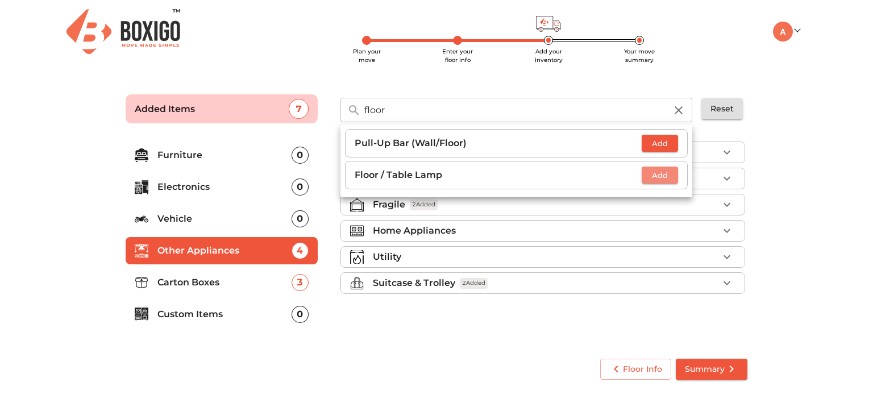
click at [661, 178] on span "Add" at bounding box center [659, 175] width 25 height 13
click at [671, 176] on icon "button" at bounding box center [669, 175] width 8 height 8
click at [676, 108] on icon "button" at bounding box center [679, 110] width 14 height 14
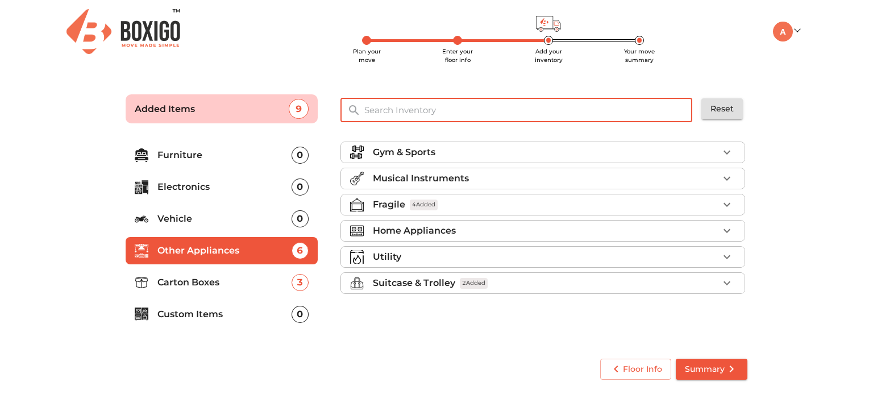
click at [567, 103] on input "text" at bounding box center [528, 110] width 343 height 24
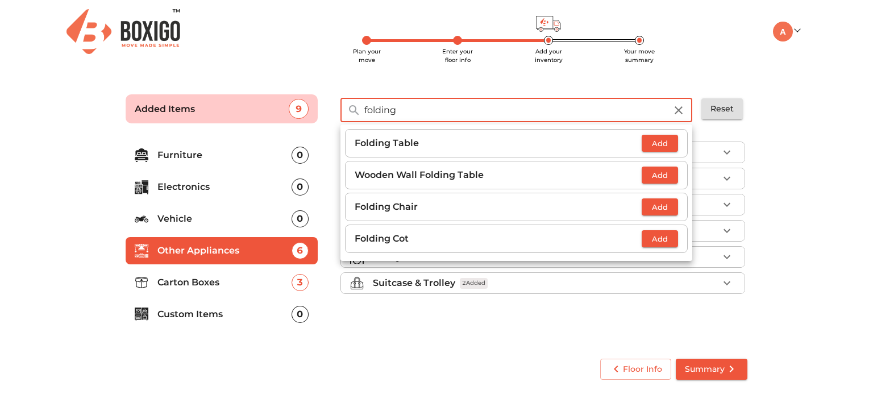
type input "folding"
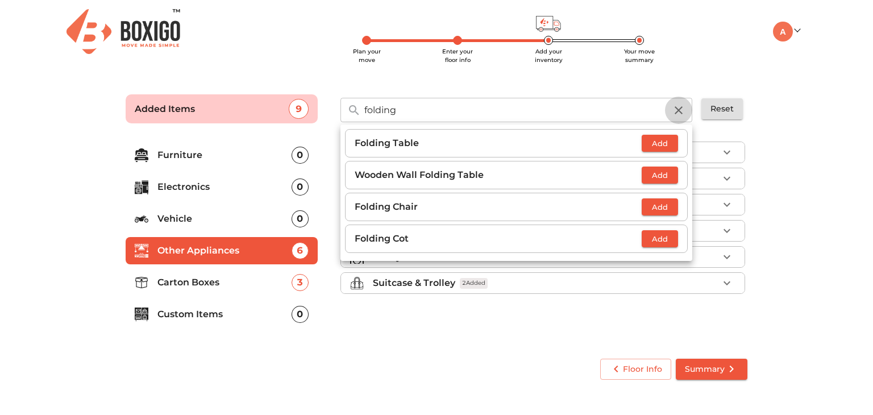
click at [677, 116] on icon "button" at bounding box center [679, 110] width 14 height 14
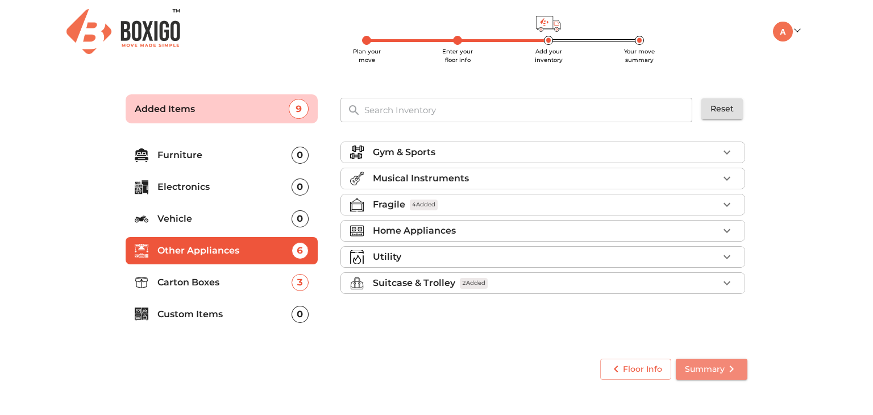
click at [703, 364] on span "Summary" at bounding box center [711, 369] width 53 height 14
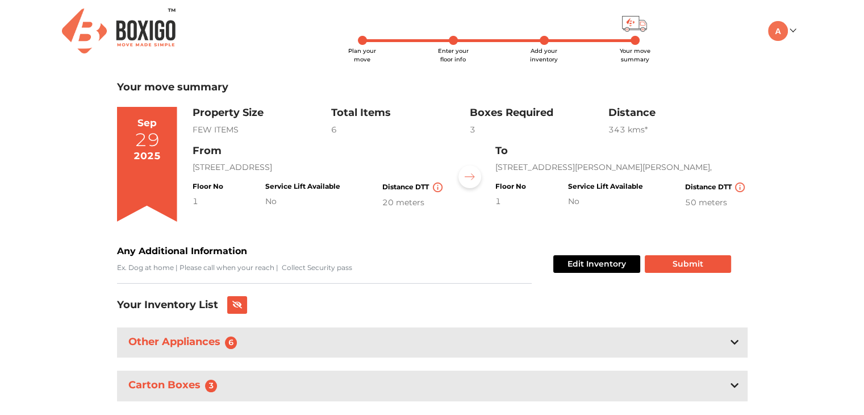
scroll to position [27, 0]
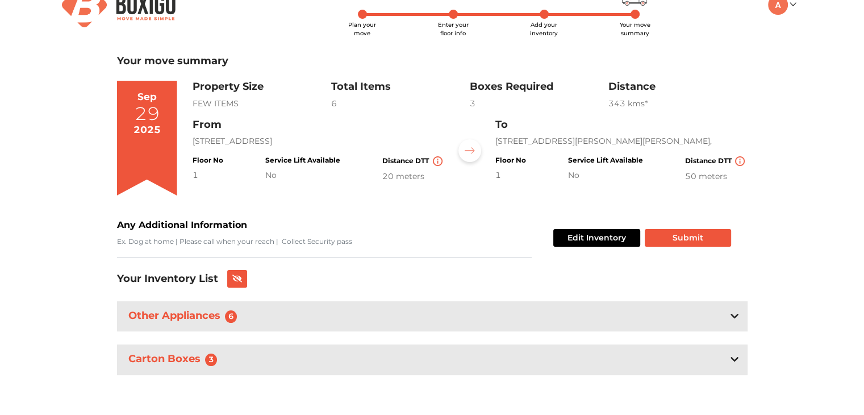
click at [731, 317] on icon at bounding box center [735, 315] width 8 height 9
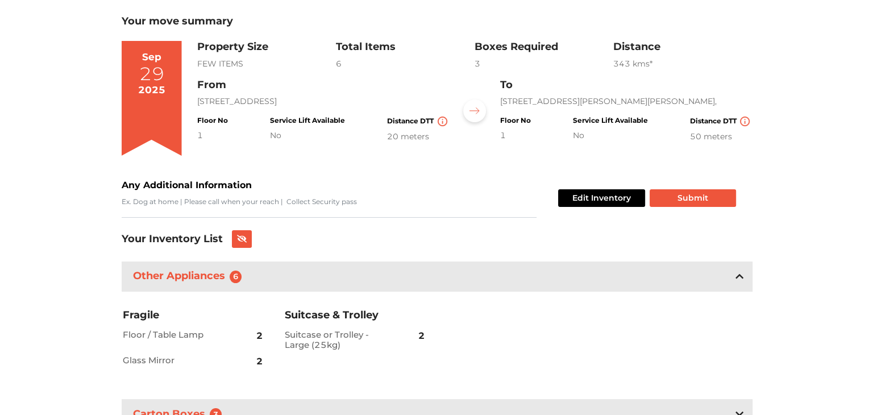
scroll to position [64, 0]
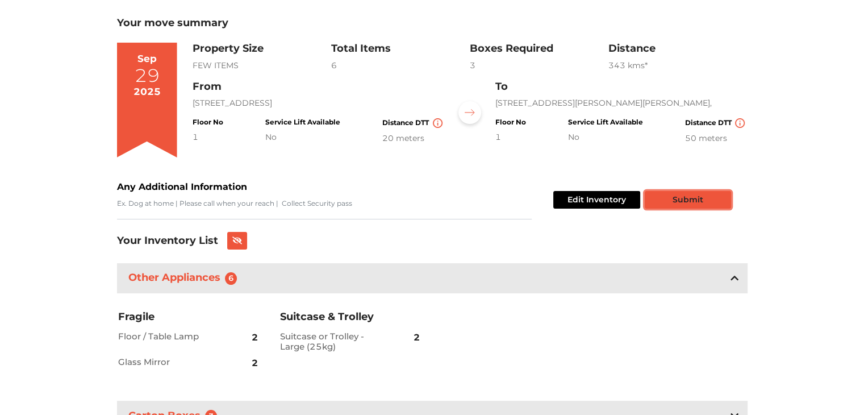
click at [696, 194] on button "Submit" at bounding box center [688, 200] width 86 height 18
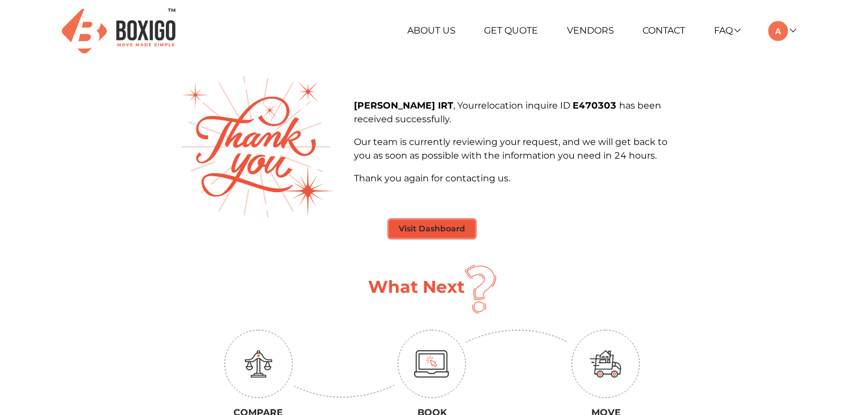
click at [446, 228] on button "Visit Dashboard" at bounding box center [432, 229] width 86 height 18
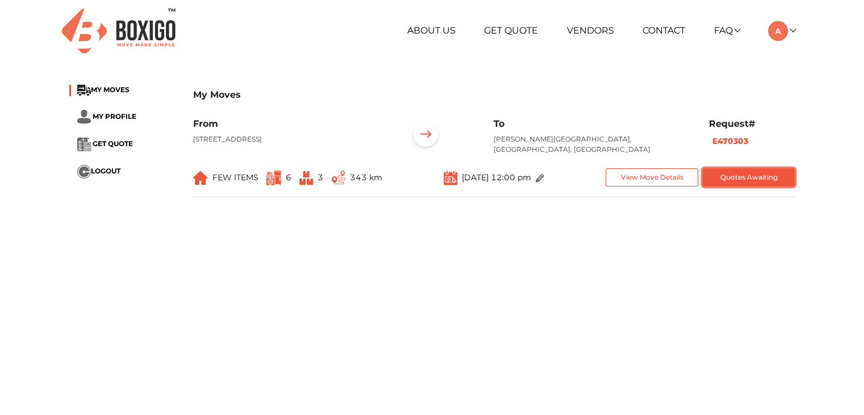
click at [758, 177] on button "Quotes Awaiting" at bounding box center [749, 177] width 93 height 19
